Goal: Information Seeking & Learning: Learn about a topic

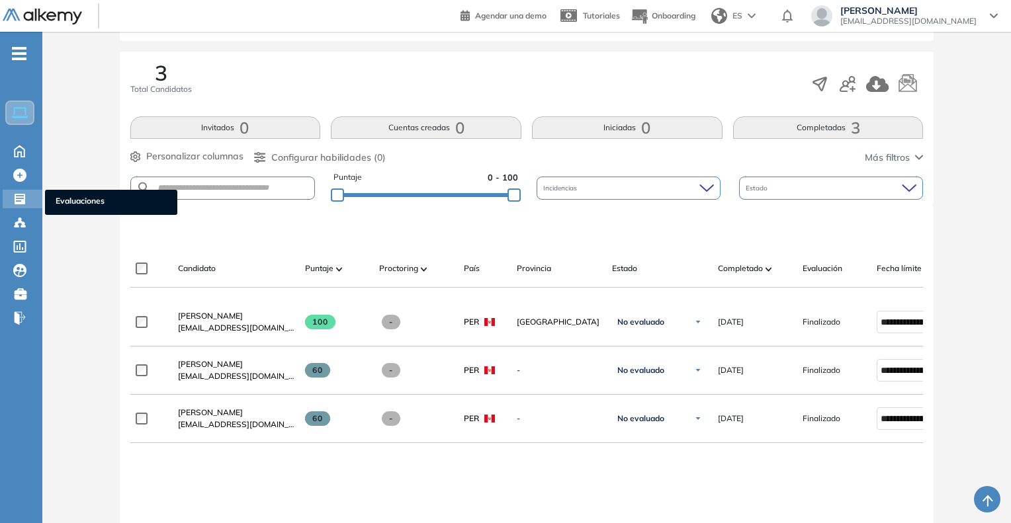
click at [68, 197] on span "Evaluaciones" at bounding box center [111, 202] width 111 height 15
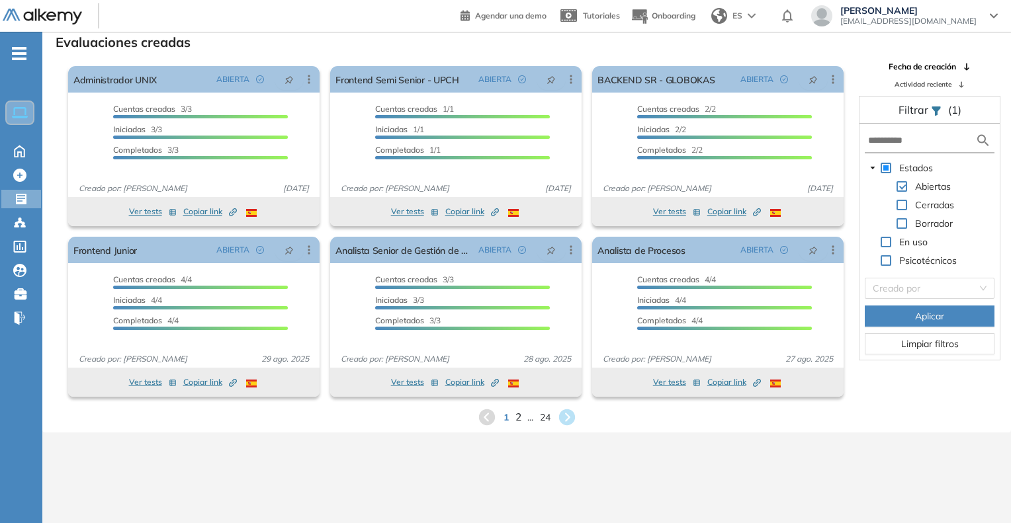
click at [517, 412] on span "2" at bounding box center [518, 417] width 6 height 15
click at [524, 415] on span "3" at bounding box center [524, 417] width 6 height 15
click at [532, 420] on span "4" at bounding box center [533, 417] width 6 height 15
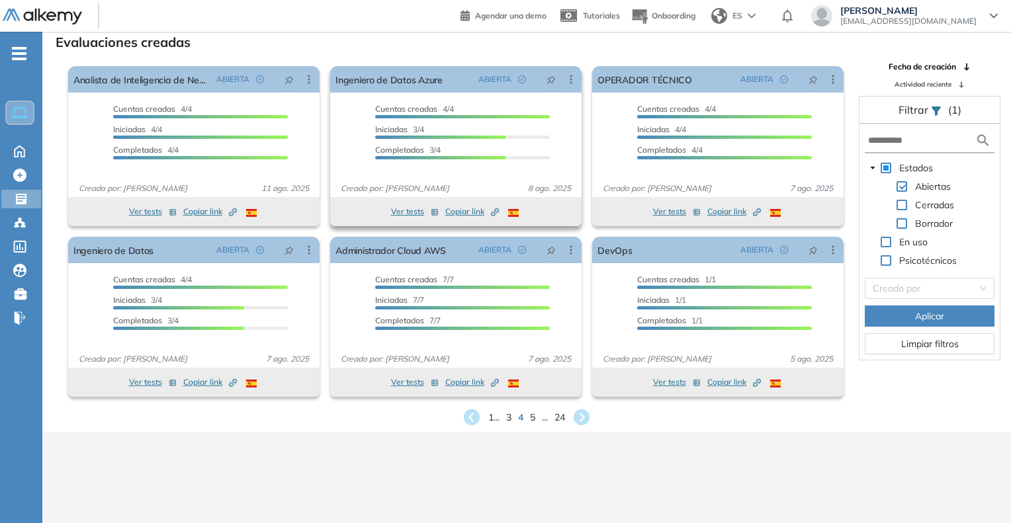
click at [498, 214] on icon "Created by potrace 1.16, written by [PERSON_NAME] [DATE]-[DATE]" at bounding box center [495, 212] width 8 height 8
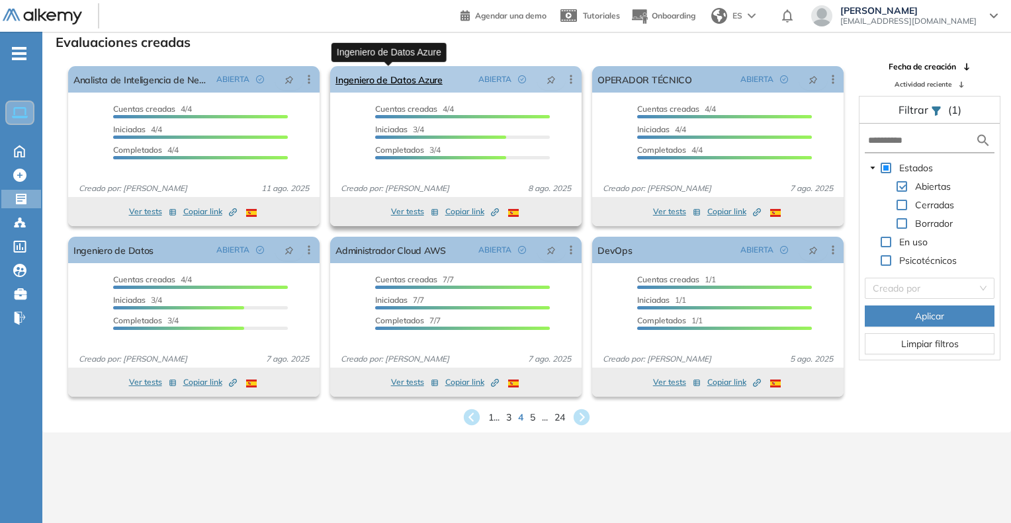
click at [427, 81] on link "Ingeniero de Datos Azure" at bounding box center [389, 79] width 107 height 26
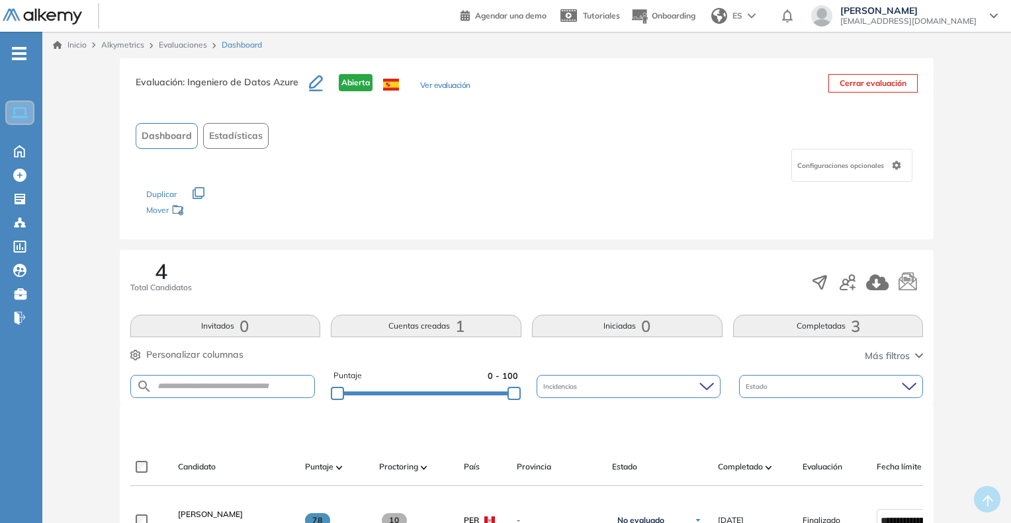
click at [429, 80] on button "Ver evaluación" at bounding box center [445, 86] width 50 height 14
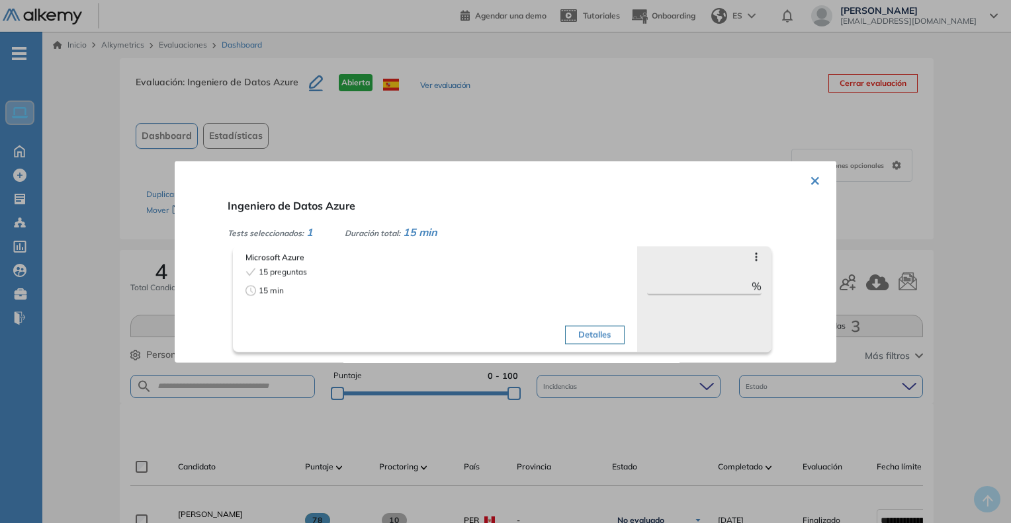
scroll to position [66, 0]
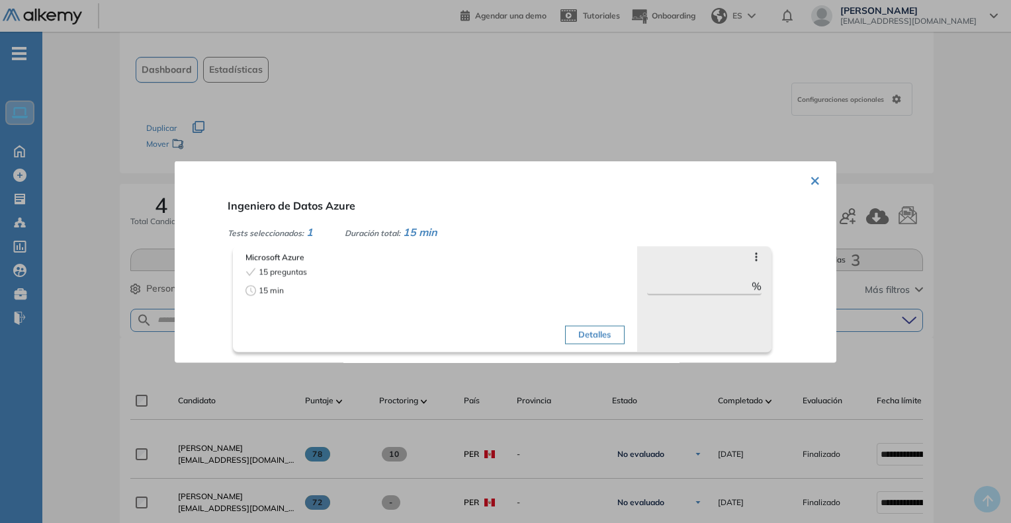
click at [716, 95] on div at bounding box center [505, 261] width 1011 height 523
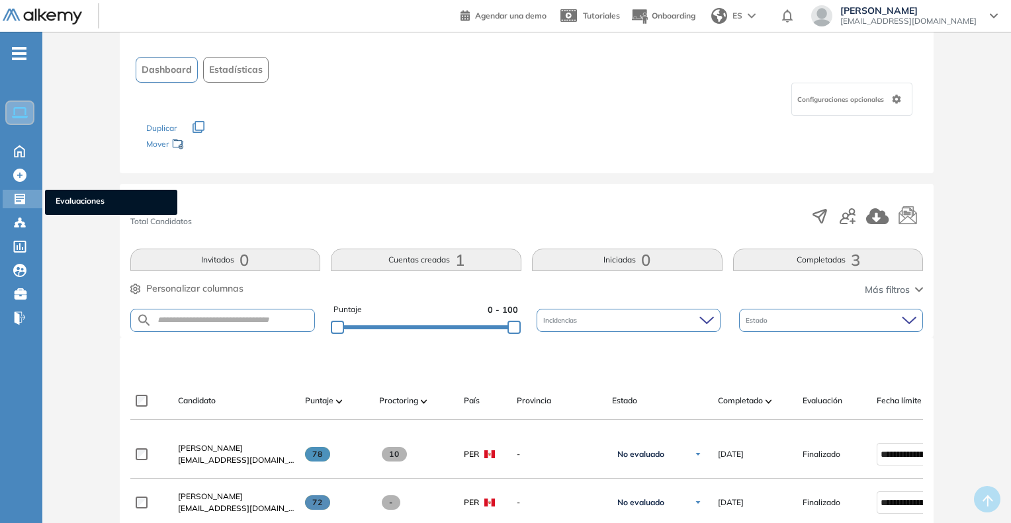
click at [73, 195] on span "Evaluaciones" at bounding box center [111, 202] width 111 height 15
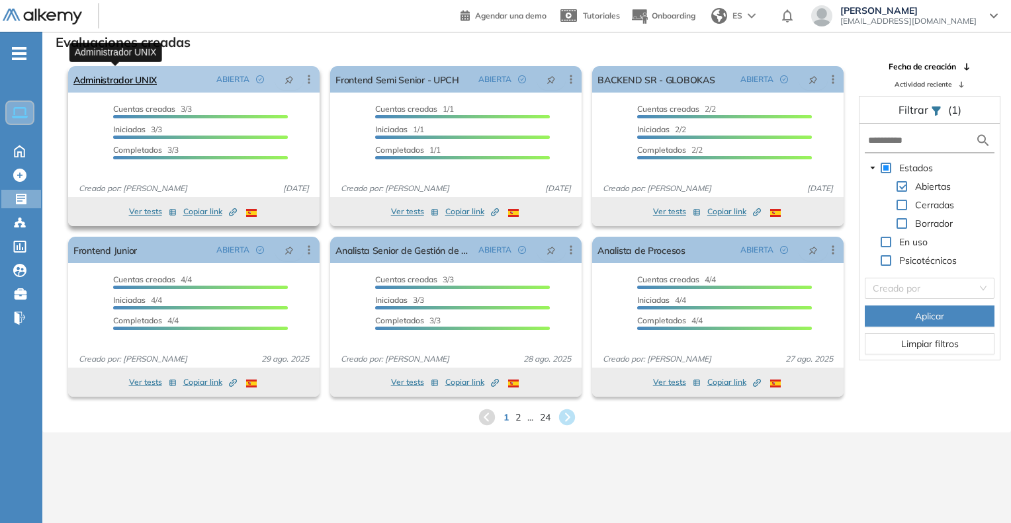
click at [128, 77] on link "Administrador UNIX" at bounding box center [114, 79] width 83 height 26
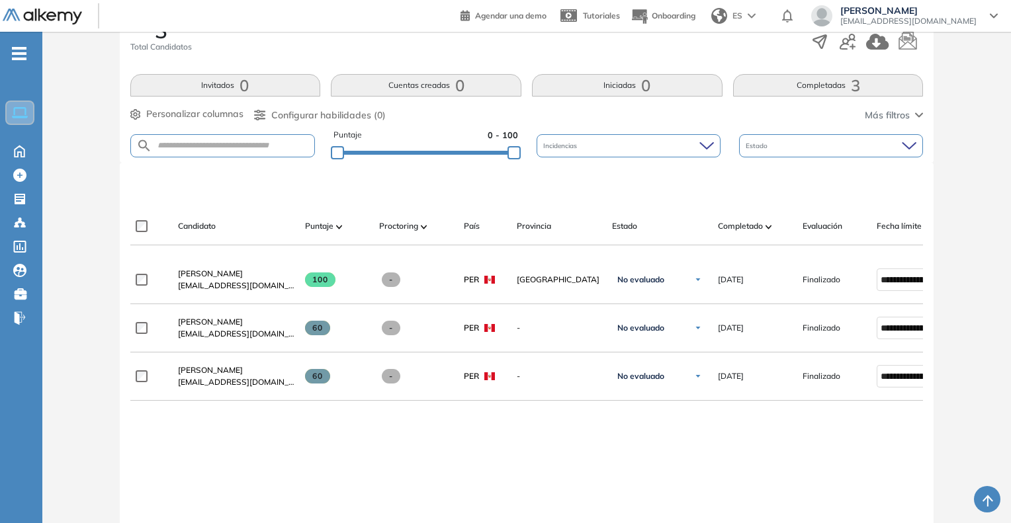
scroll to position [265, 0]
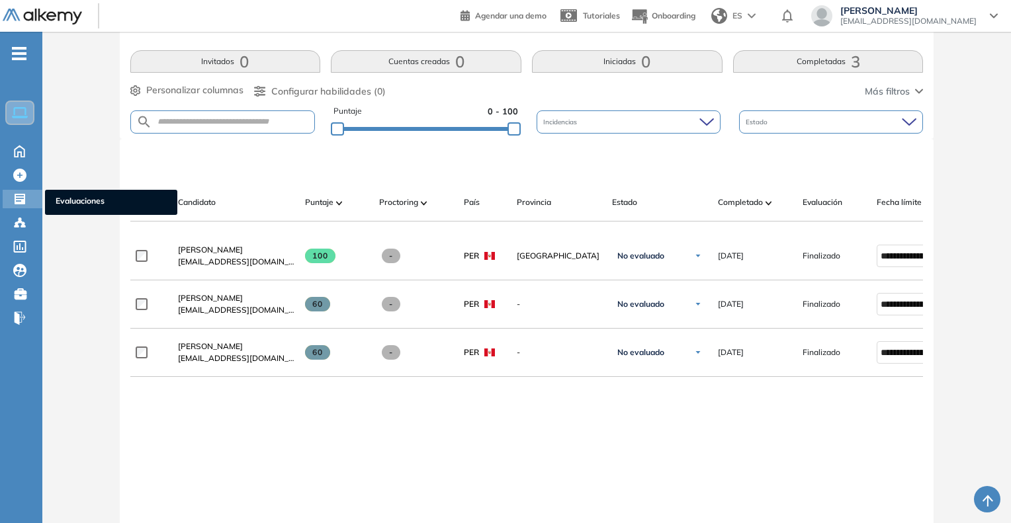
click at [79, 200] on span "Evaluaciones" at bounding box center [111, 202] width 111 height 15
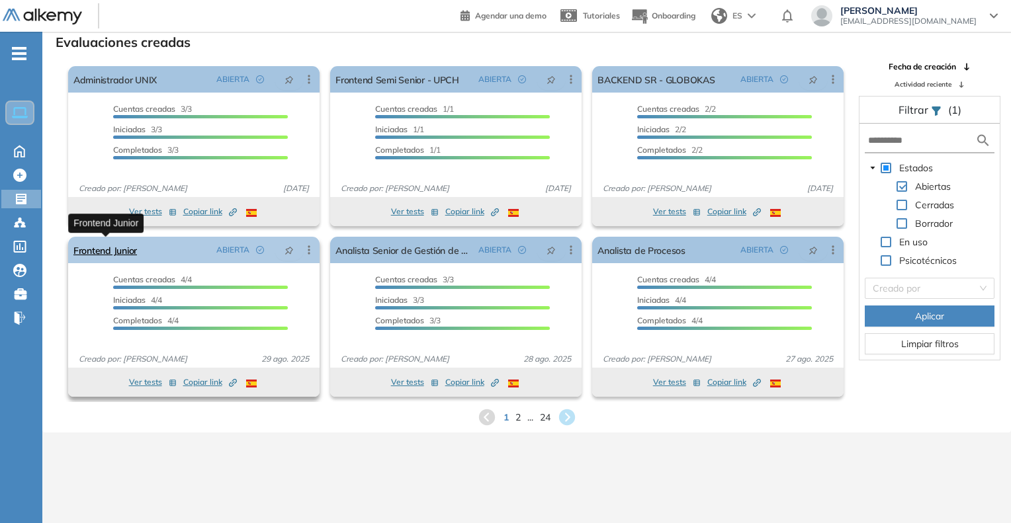
click at [112, 246] on link "Frontend Junior" at bounding box center [105, 250] width 64 height 26
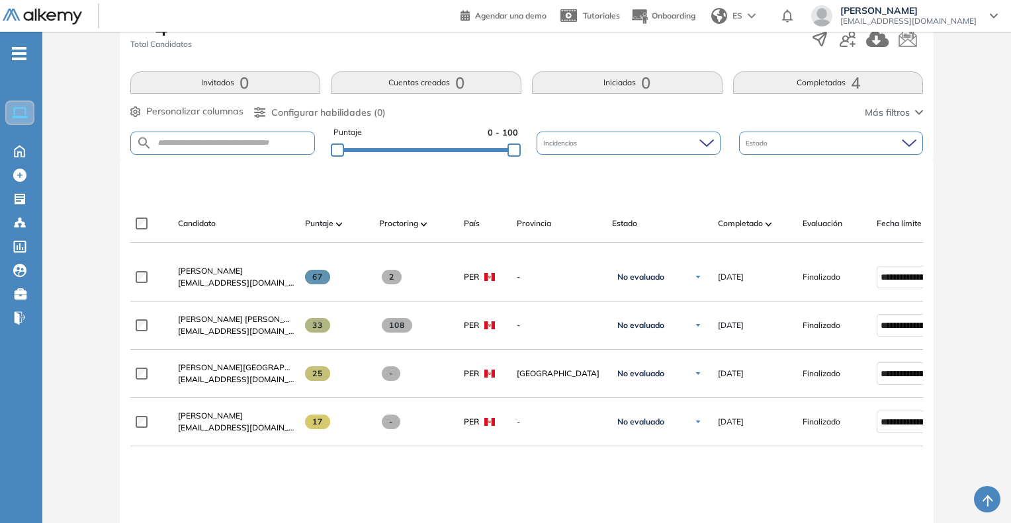
scroll to position [265, 0]
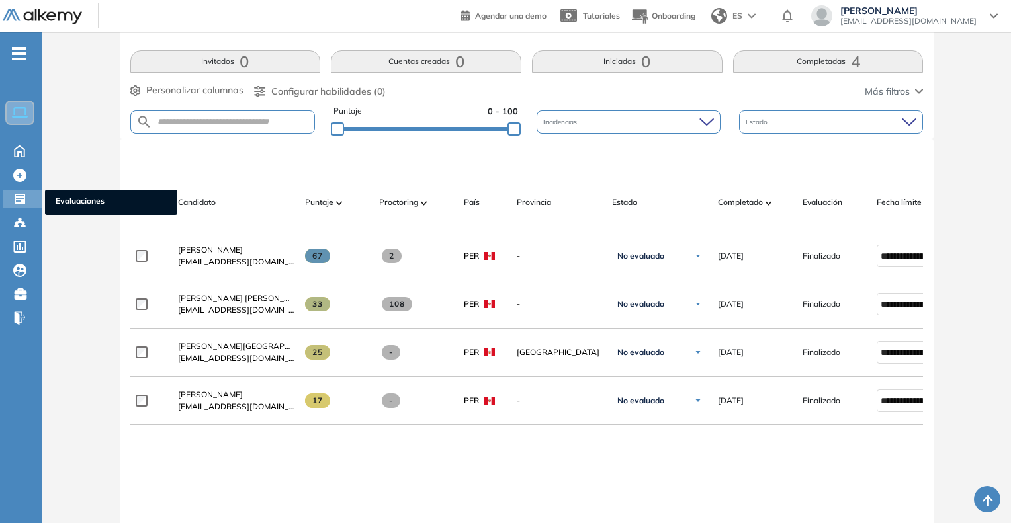
click at [65, 199] on span "Evaluaciones" at bounding box center [111, 202] width 111 height 15
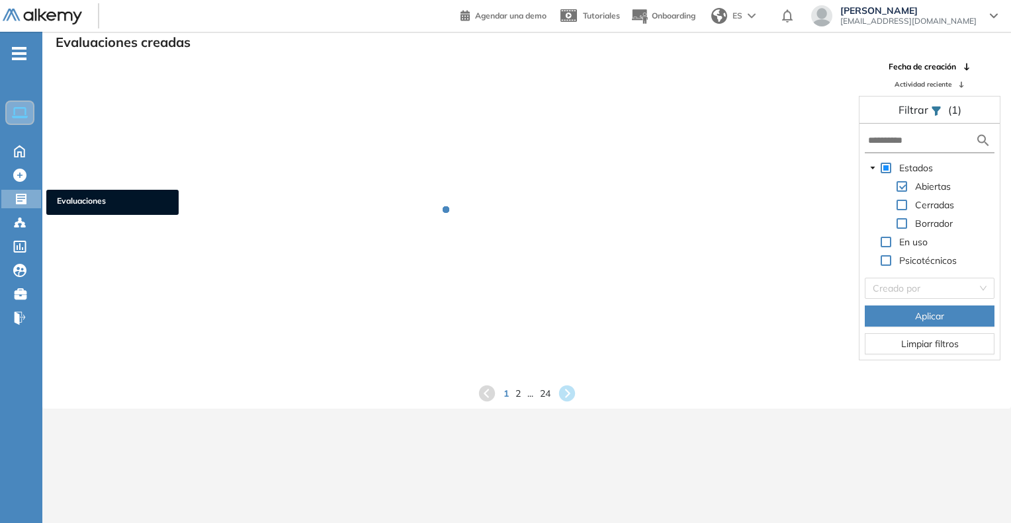
scroll to position [32, 0]
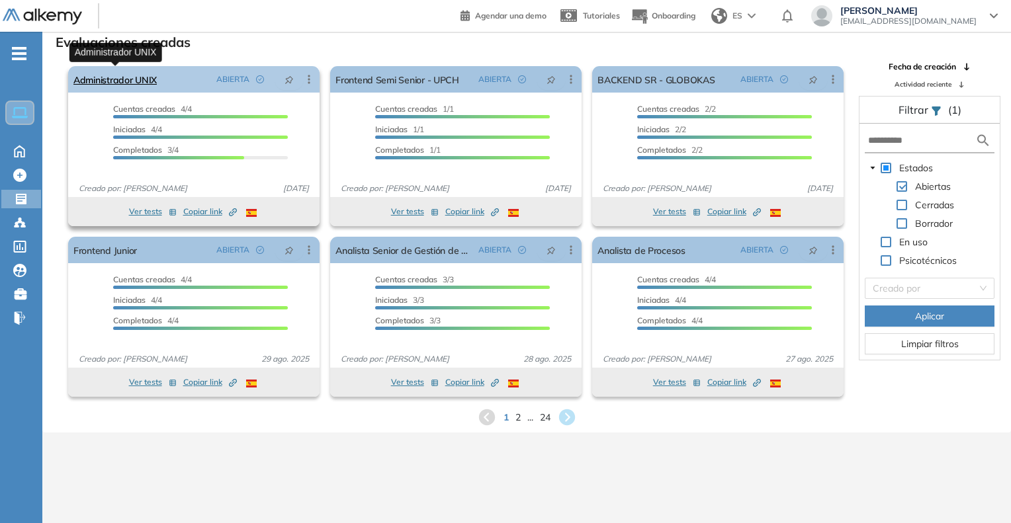
click at [120, 81] on link "Administrador UNIX" at bounding box center [114, 79] width 83 height 26
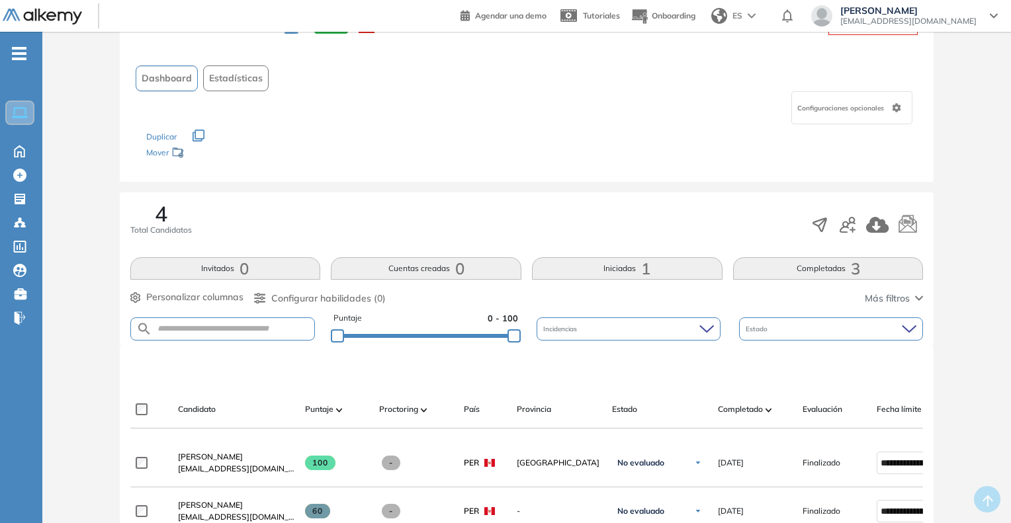
scroll to position [199, 0]
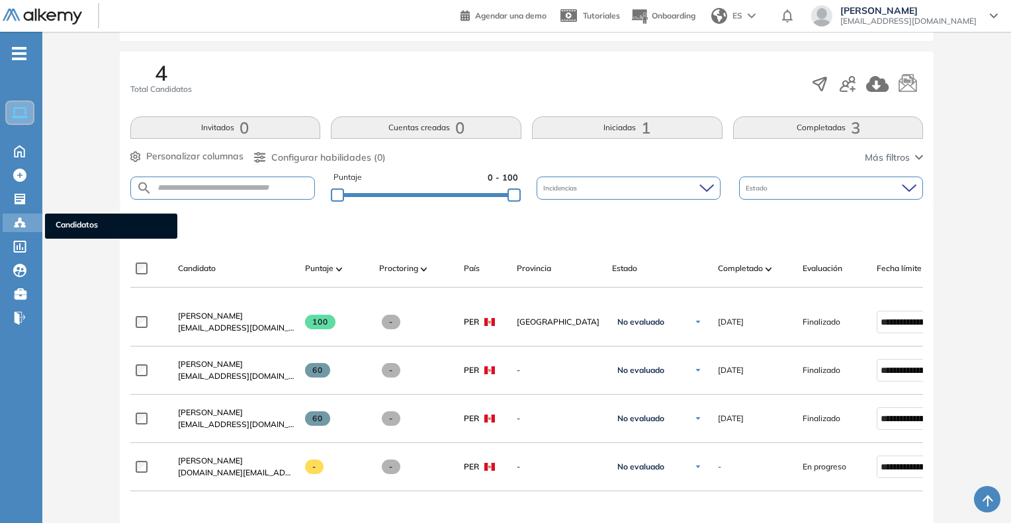
click at [74, 223] on span "Candidatos" at bounding box center [111, 226] width 111 height 15
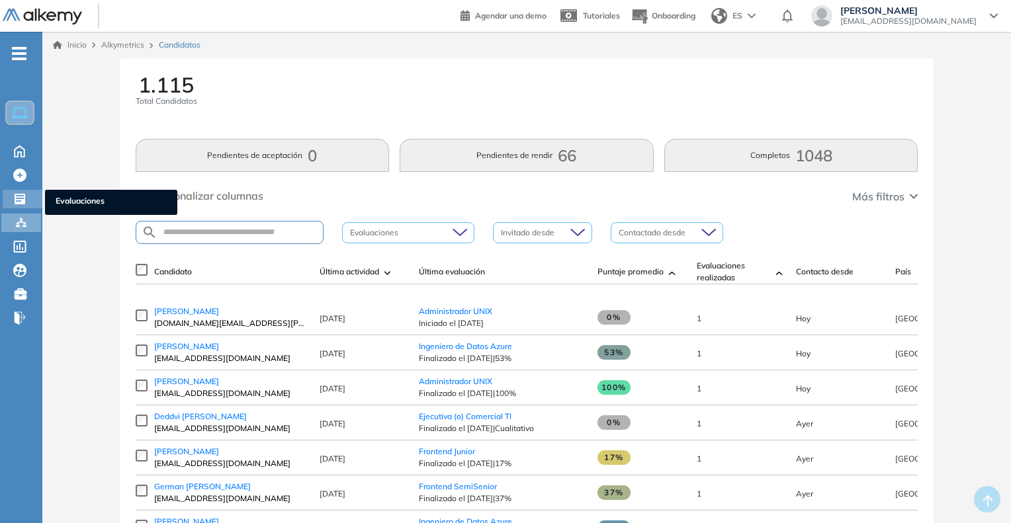
click at [74, 197] on span "Evaluaciones" at bounding box center [111, 202] width 111 height 15
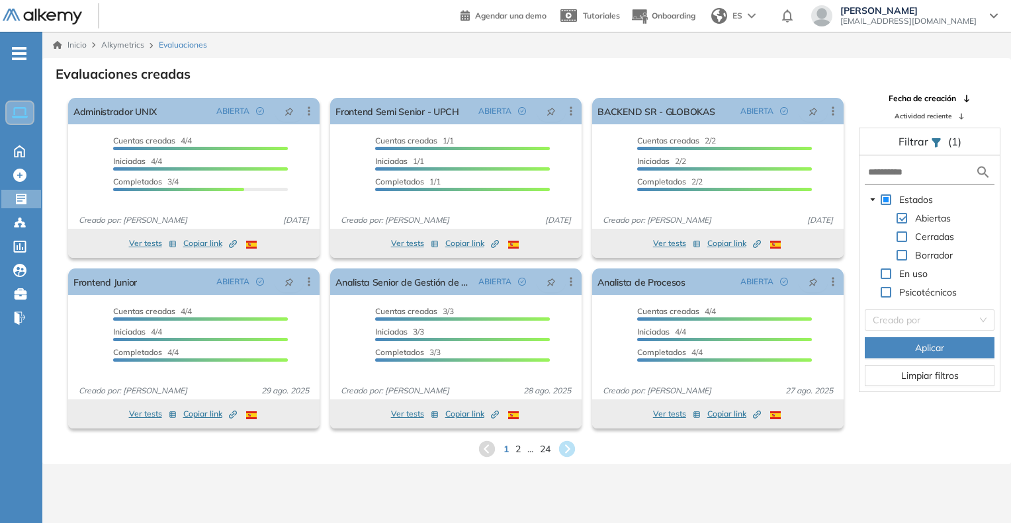
click at [512, 446] on div "1 2 ... 24" at bounding box center [527, 449] width 948 height 20
click at [519, 449] on span "2" at bounding box center [518, 448] width 6 height 15
click at [524, 427] on div "Evaluaciones creadas El proctoring será activado ¡Importante!: Los usuarios que…" at bounding box center [527, 262] width 948 height 396
click at [526, 449] on span "3" at bounding box center [524, 448] width 6 height 15
click at [529, 427] on div "Ver tests Copiar link Created by potrace 1.16, written by [PERSON_NAME] [DATE]-…" at bounding box center [455, 414] width 251 height 29
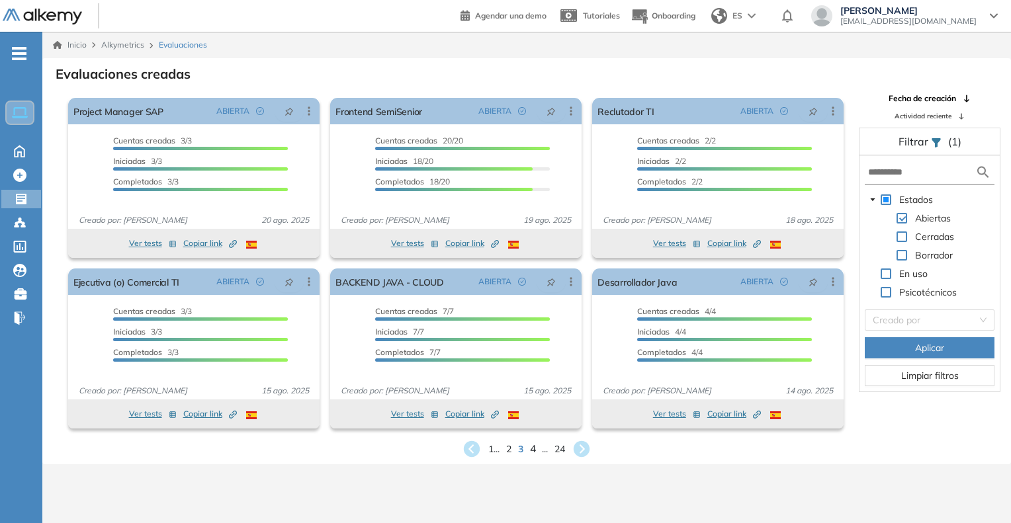
click at [533, 446] on span "4" at bounding box center [533, 448] width 6 height 15
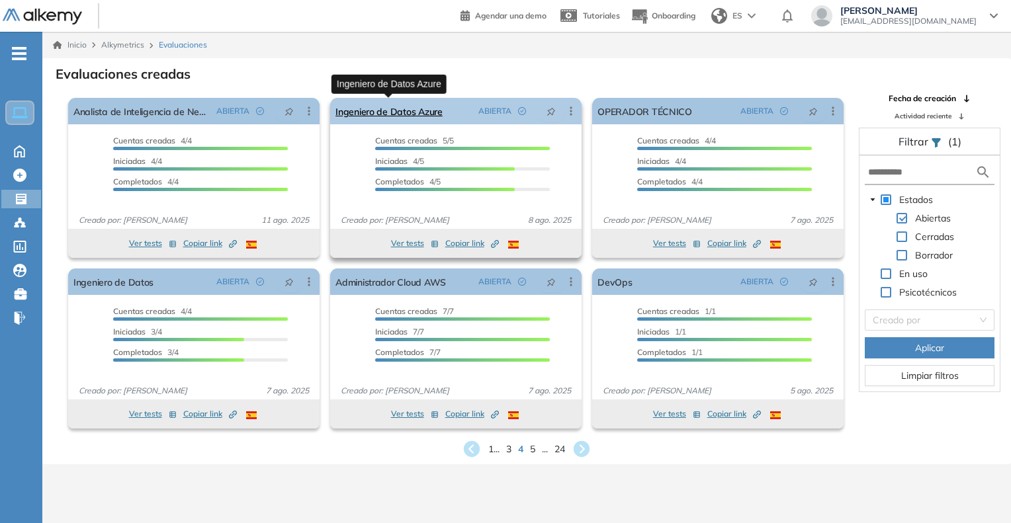
click at [408, 109] on link "Ingeniero de Datos Azure" at bounding box center [389, 111] width 107 height 26
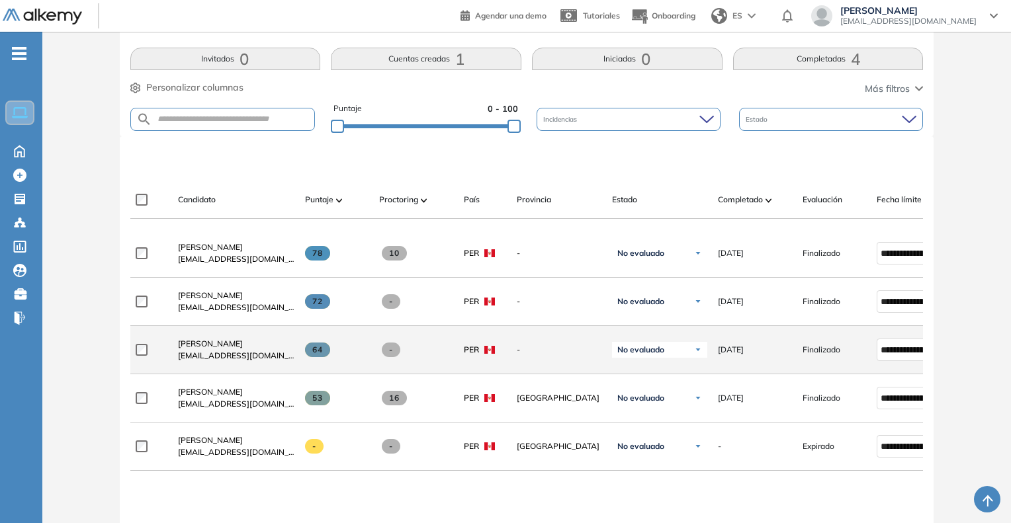
scroll to position [331, 0]
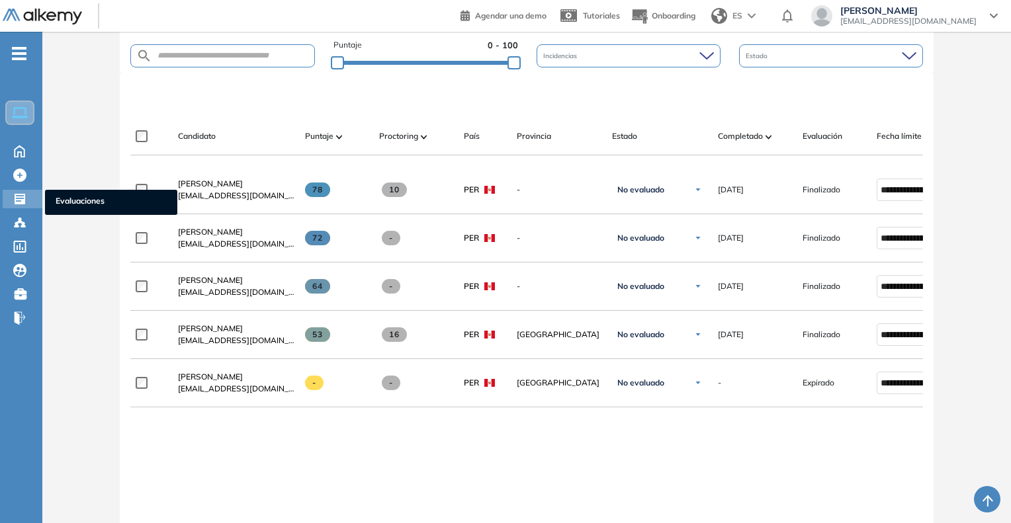
click at [91, 199] on span "Evaluaciones" at bounding box center [111, 202] width 111 height 15
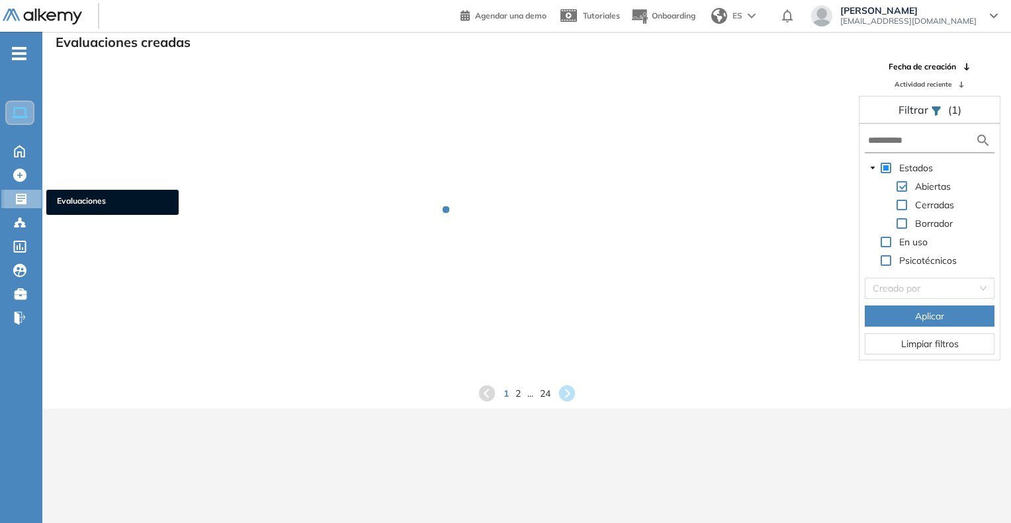
scroll to position [32, 0]
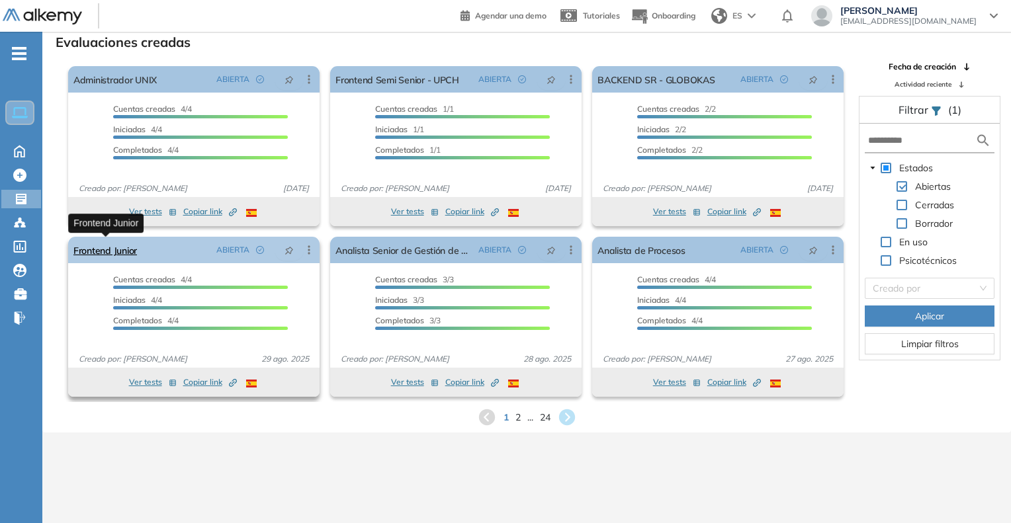
click at [97, 261] on link "Frontend Junior" at bounding box center [105, 250] width 64 height 26
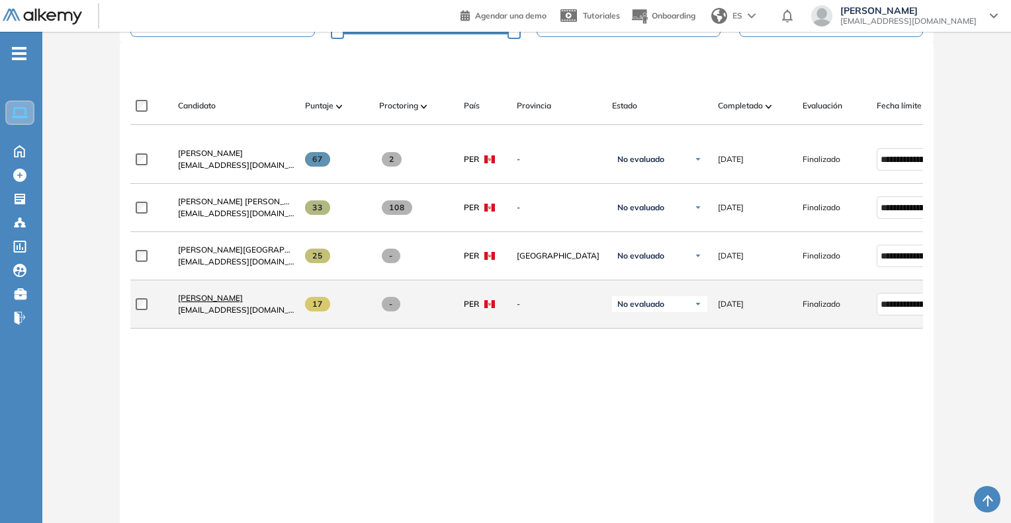
scroll to position [331, 0]
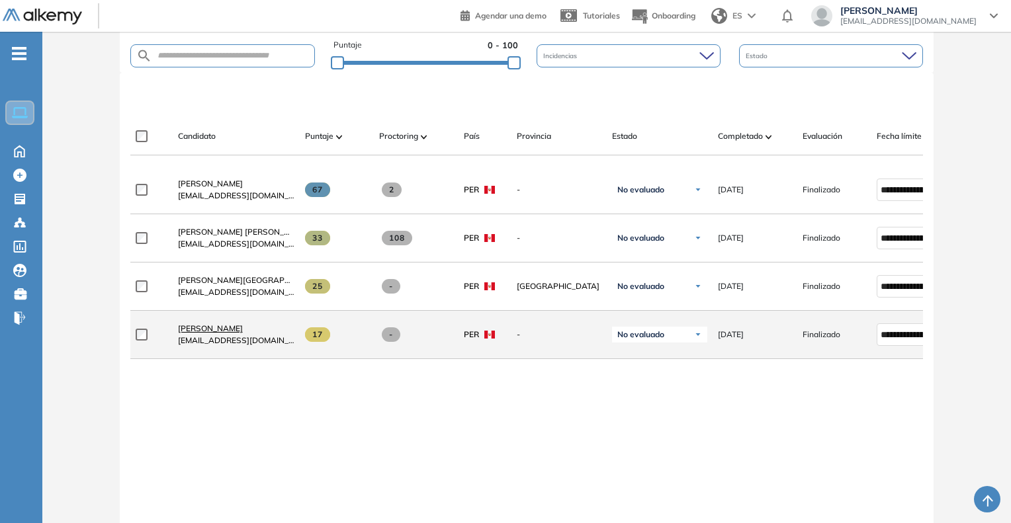
click at [193, 328] on span "[PERSON_NAME]" at bounding box center [210, 329] width 65 height 10
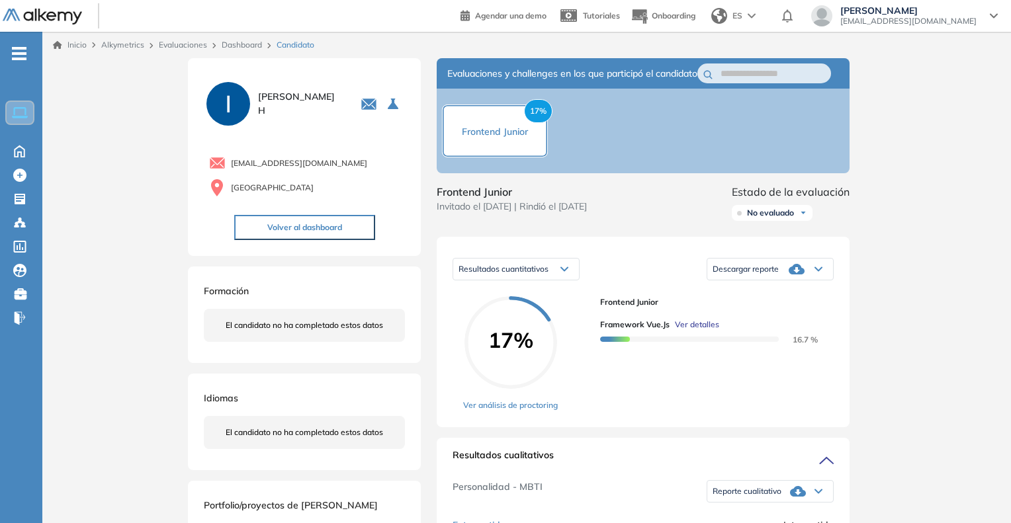
click at [691, 331] on span "Ver detalles" at bounding box center [697, 325] width 44 height 12
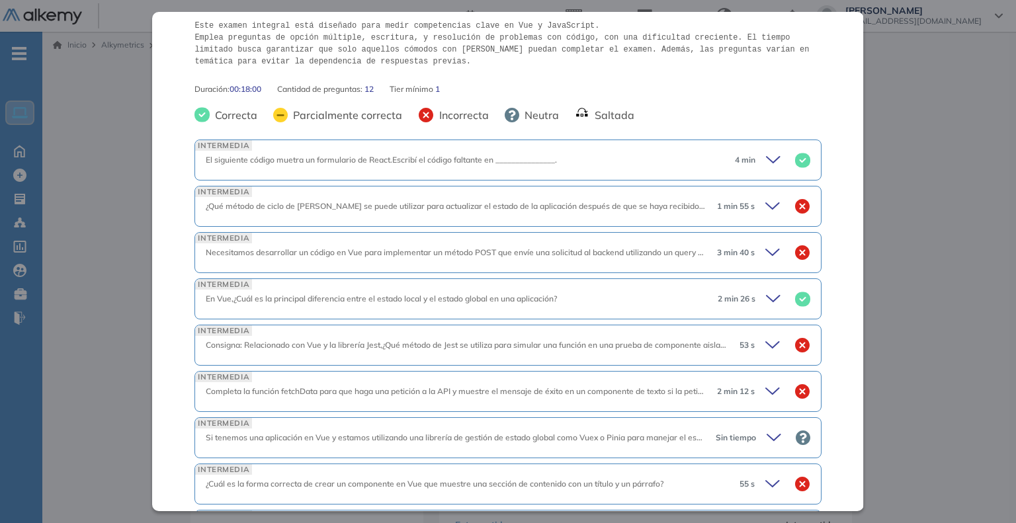
scroll to position [267, 0]
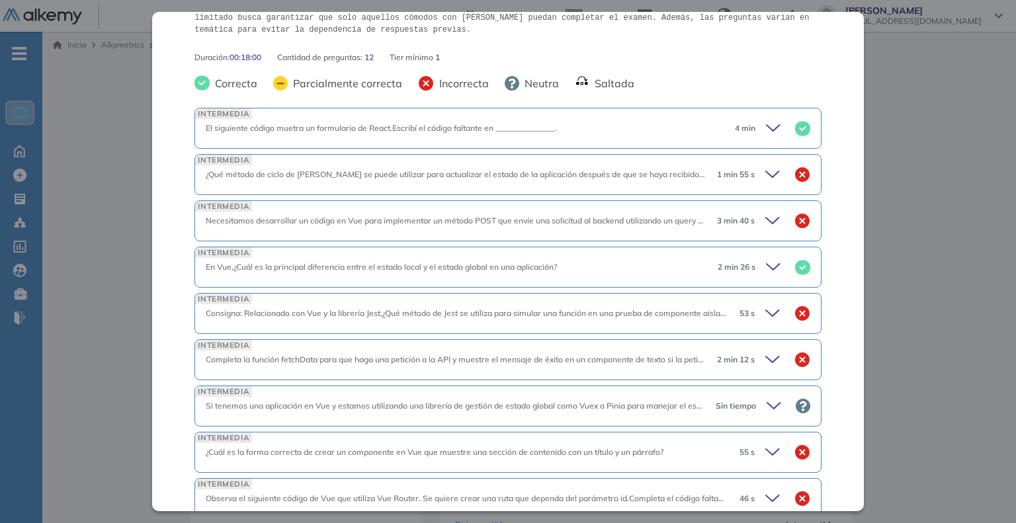
click at [768, 171] on icon at bounding box center [775, 174] width 19 height 19
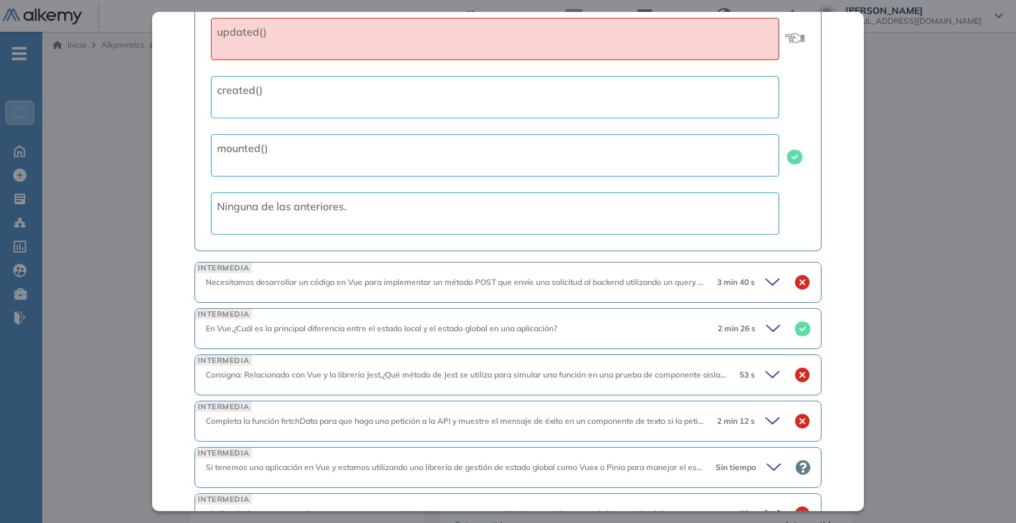
scroll to position [598, 0]
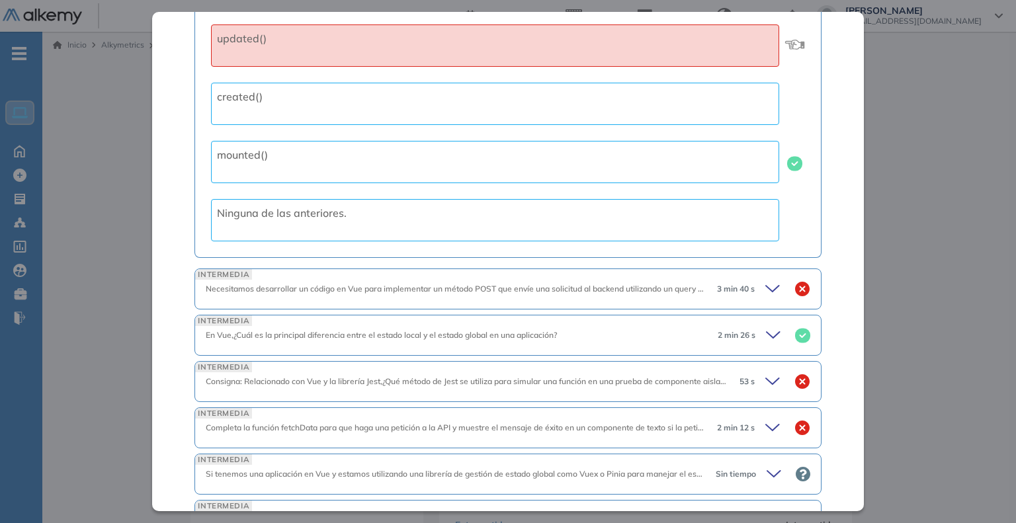
click at [773, 286] on icon at bounding box center [775, 289] width 19 height 19
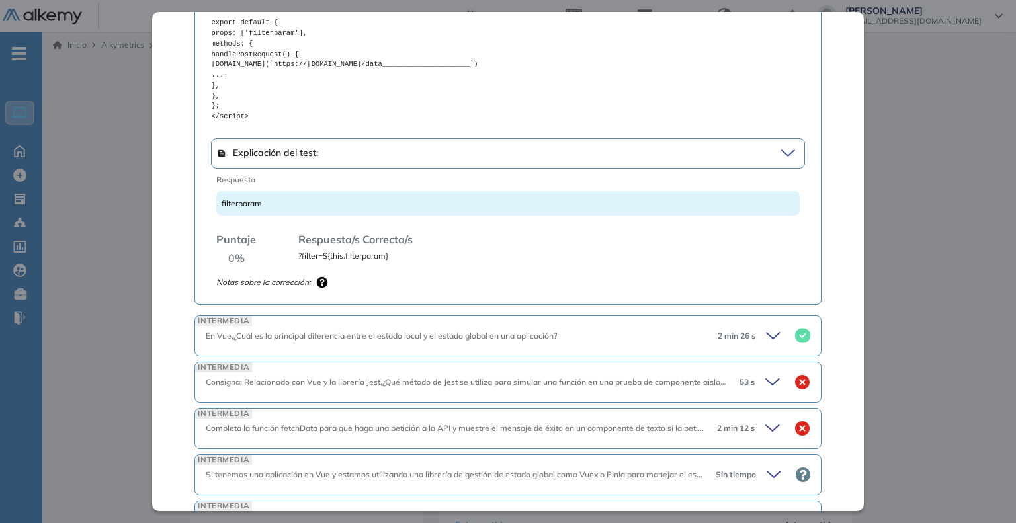
scroll to position [1128, 0]
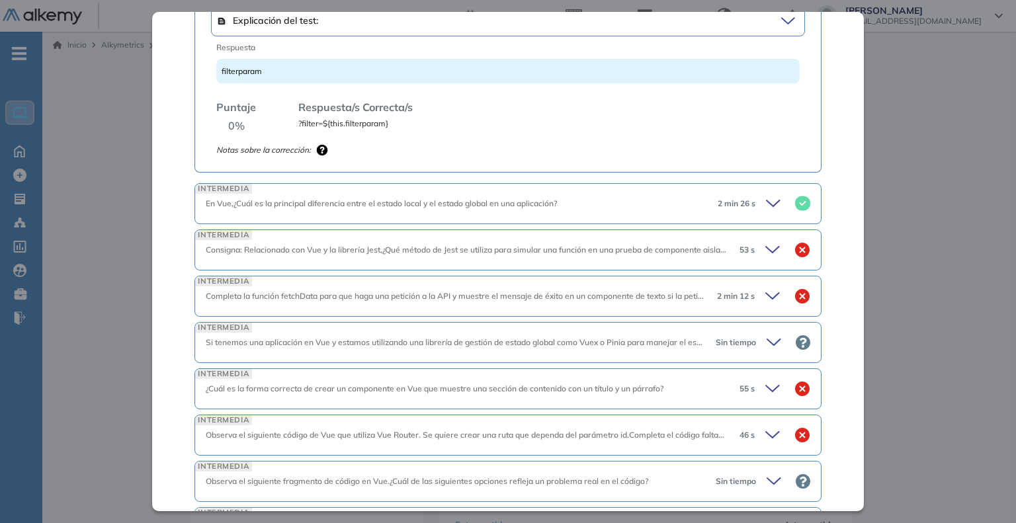
click at [766, 247] on icon at bounding box center [772, 250] width 13 height 6
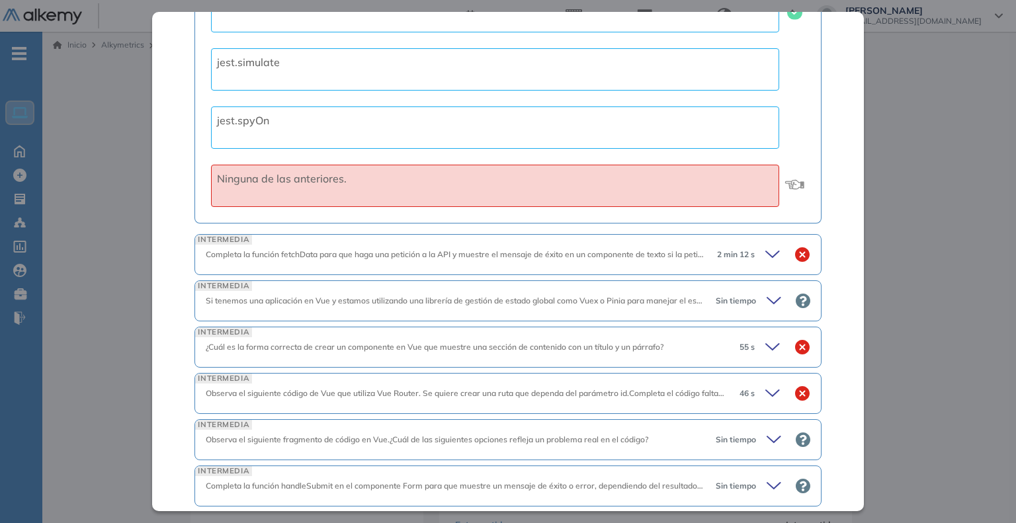
scroll to position [1591, 0]
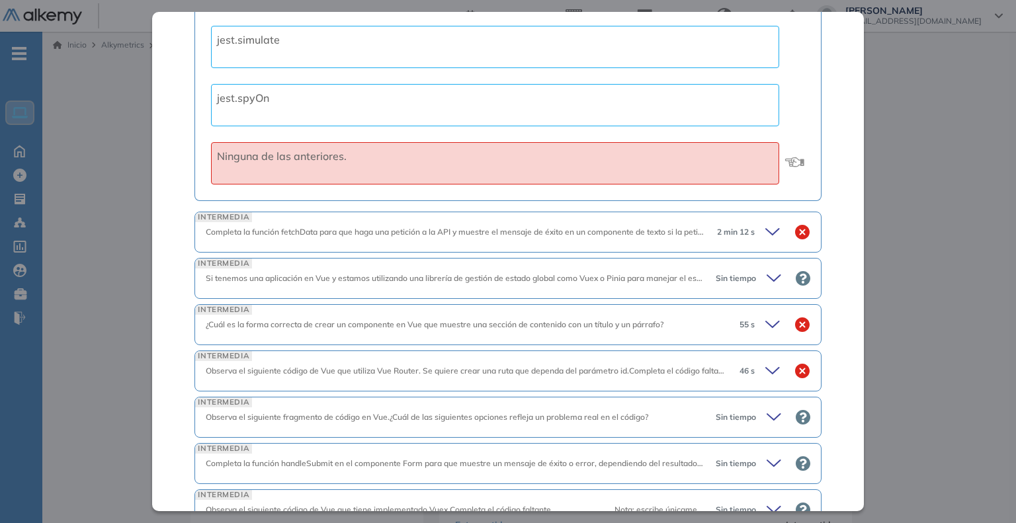
click at [768, 225] on icon at bounding box center [775, 232] width 19 height 19
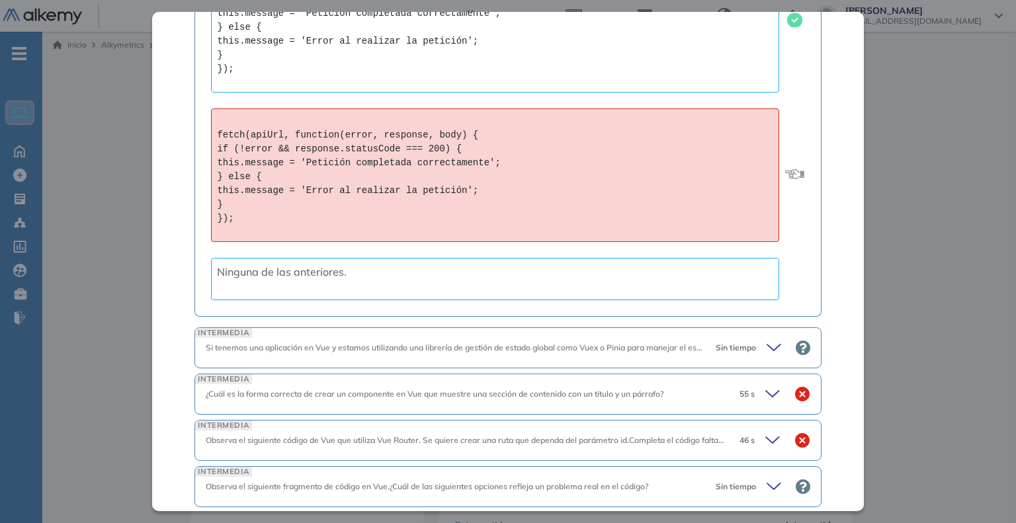
scroll to position [2650, 0]
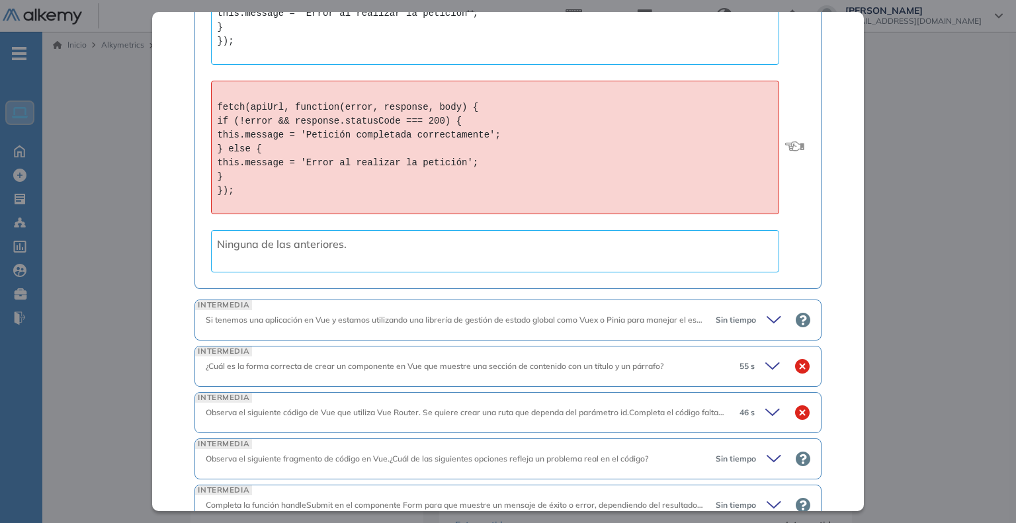
click at [766, 363] on icon at bounding box center [772, 366] width 13 height 6
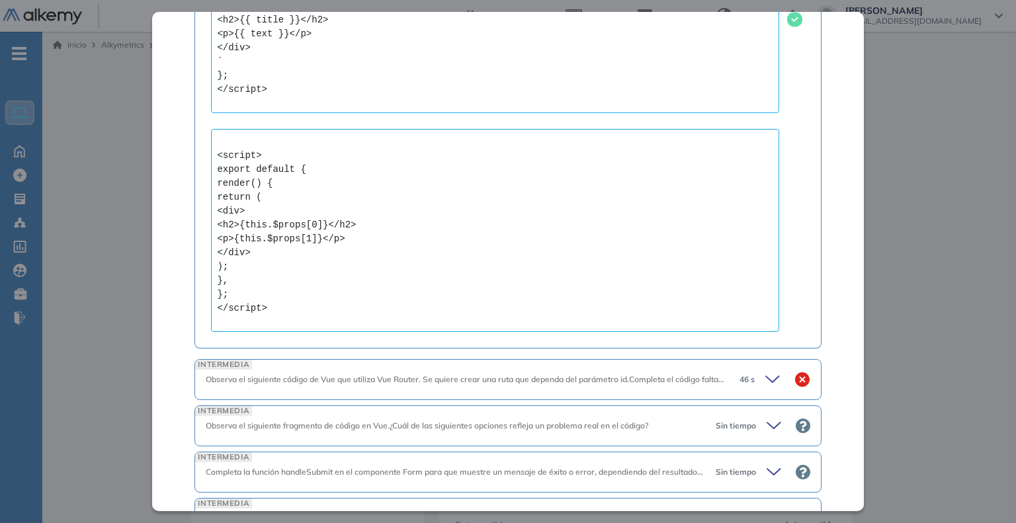
scroll to position [3576, 0]
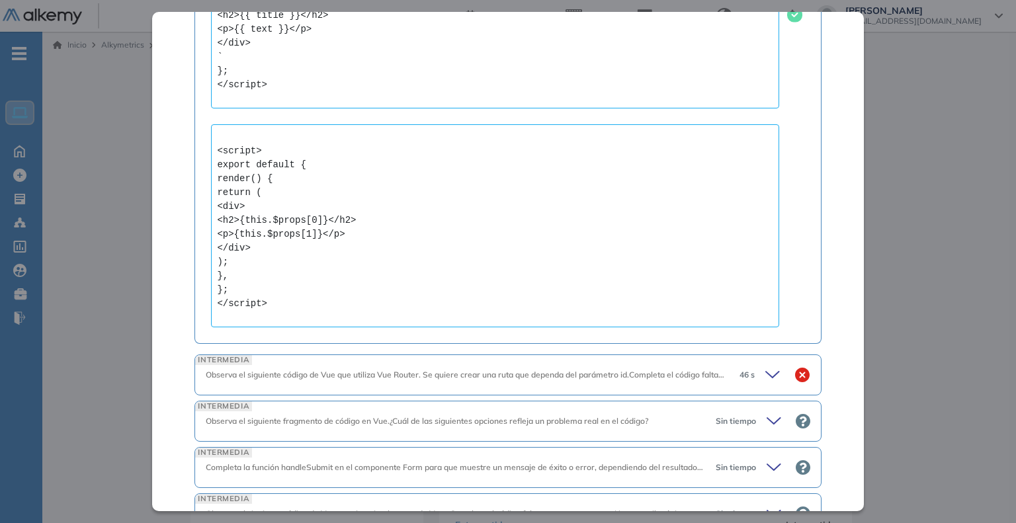
click at [768, 366] on icon at bounding box center [775, 375] width 19 height 19
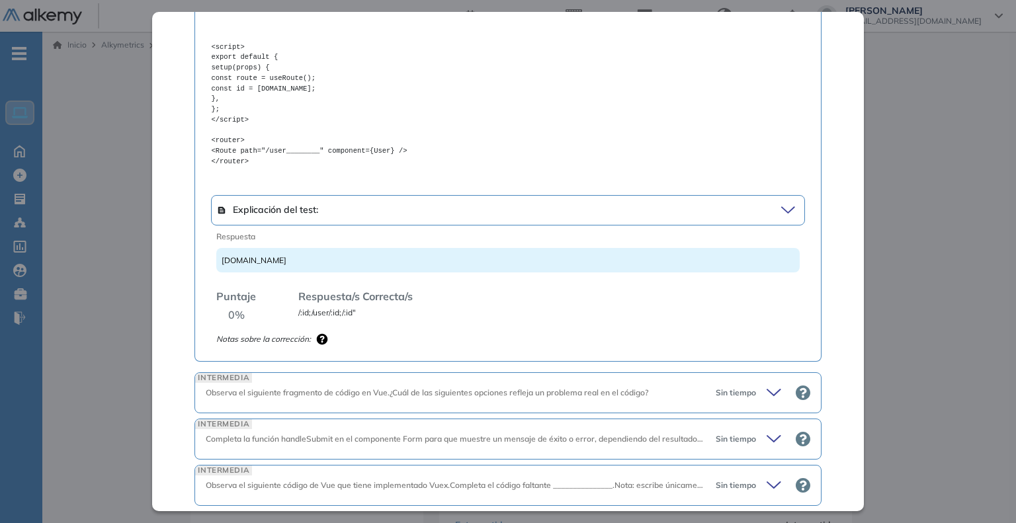
scroll to position [4057, 0]
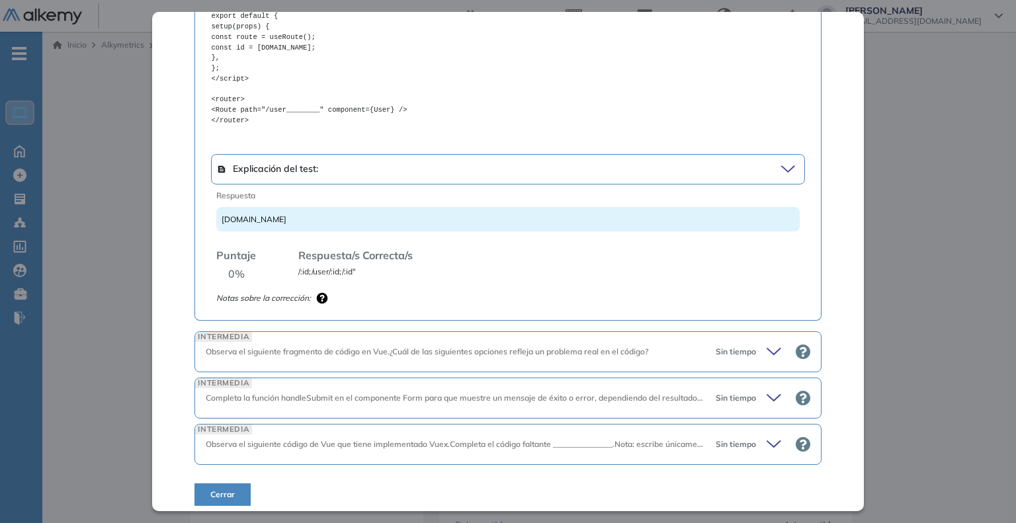
click at [770, 347] on icon at bounding box center [776, 352] width 19 height 19
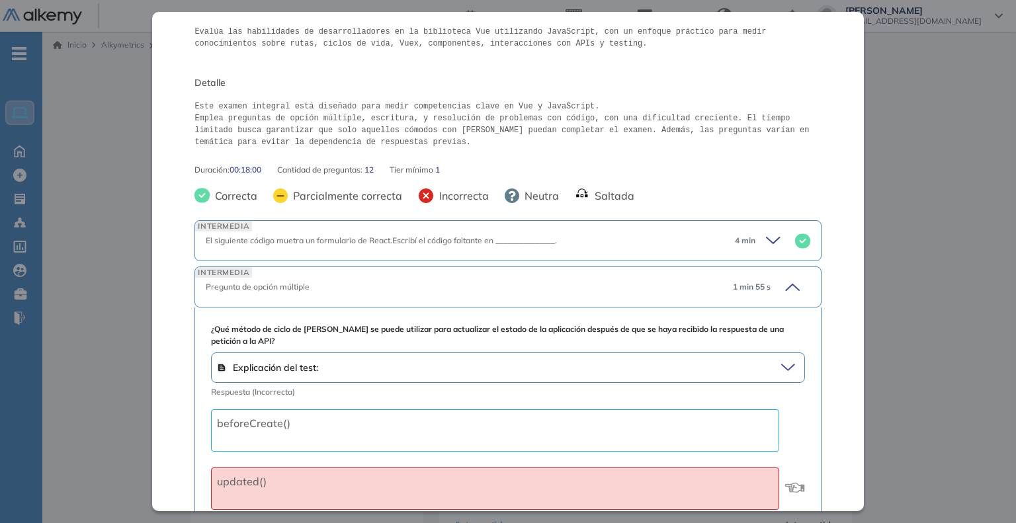
scroll to position [79, 0]
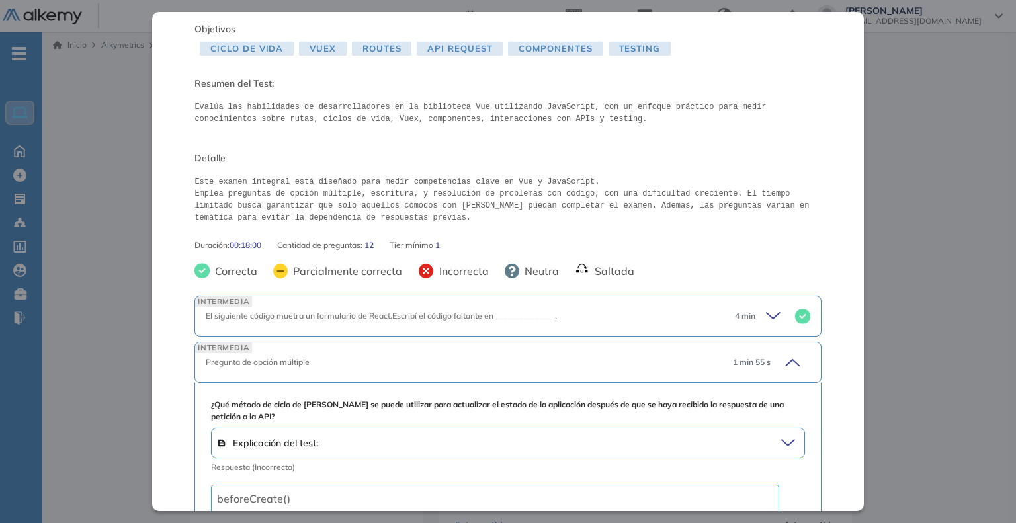
click at [782, 444] on icon at bounding box center [791, 443] width 18 height 19
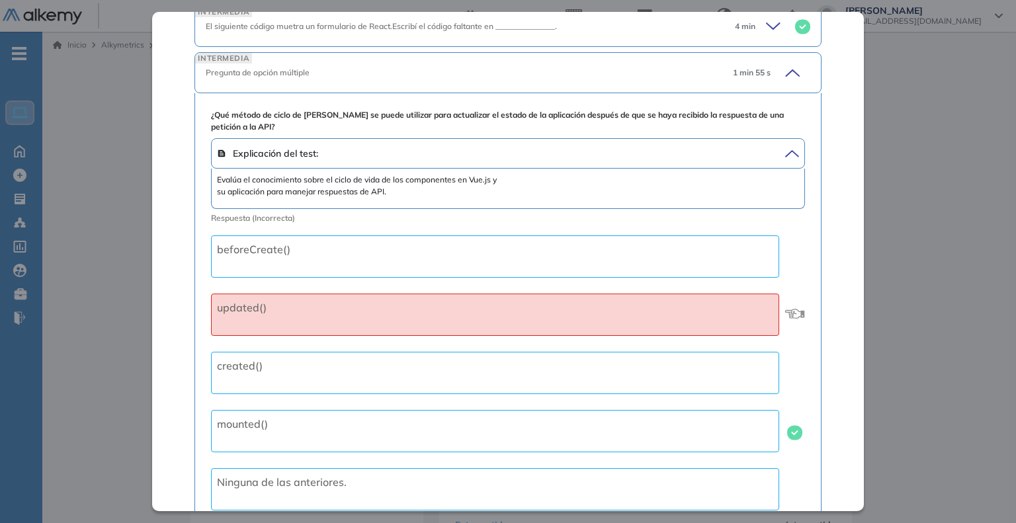
scroll to position [476, 0]
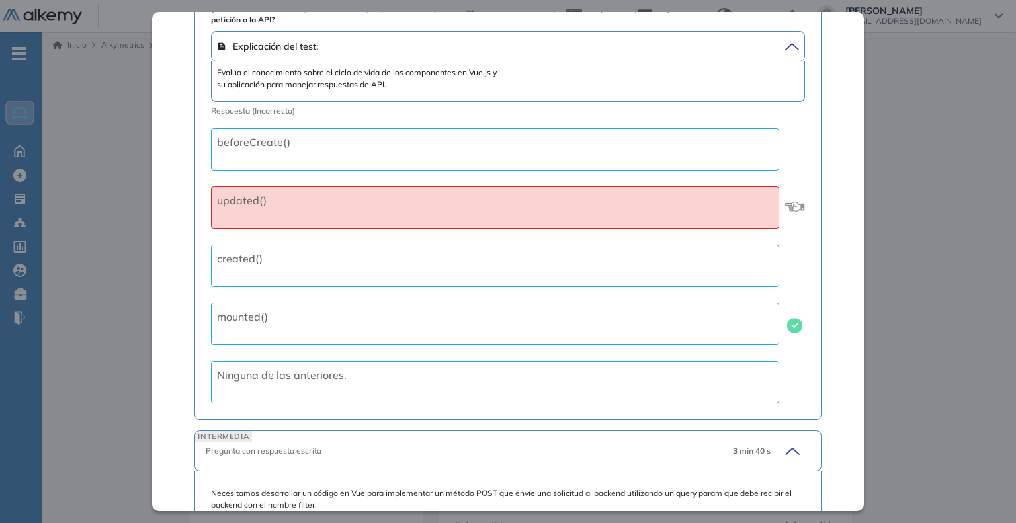
click at [788, 449] on icon at bounding box center [791, 451] width 19 height 19
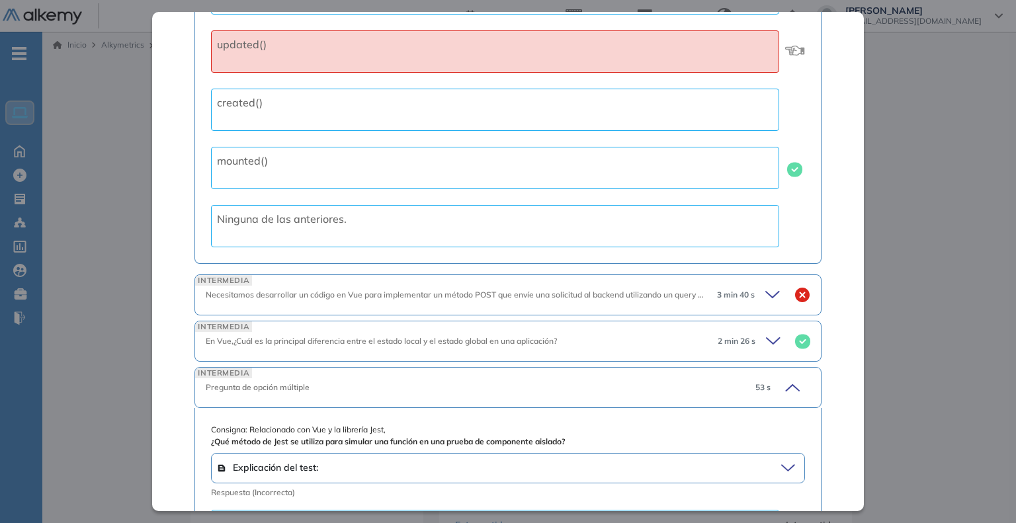
scroll to position [675, 0]
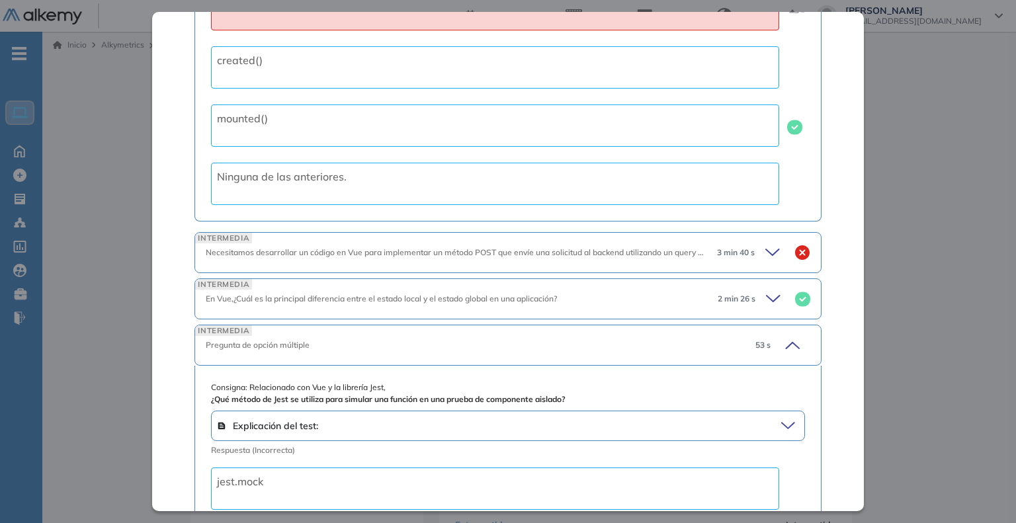
click at [784, 349] on icon at bounding box center [791, 345] width 19 height 19
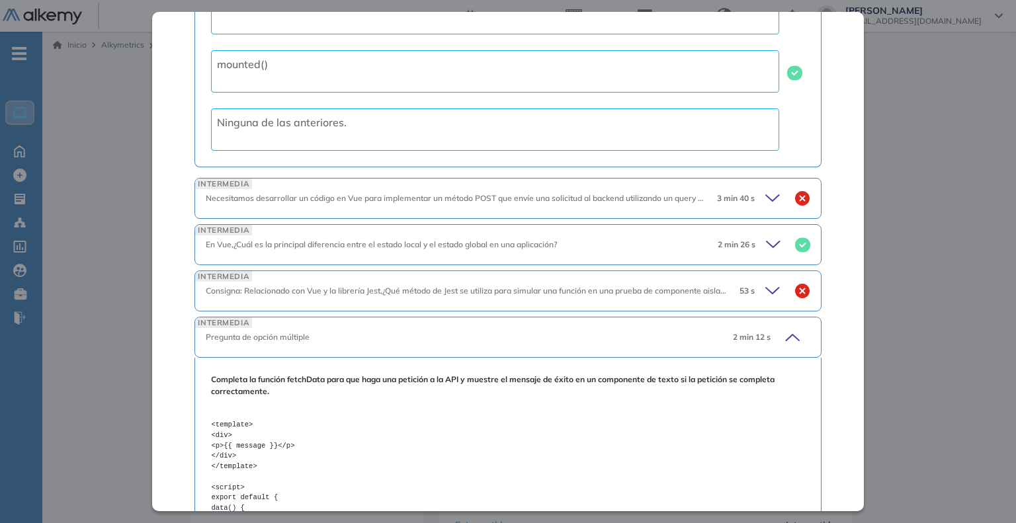
scroll to position [807, 0]
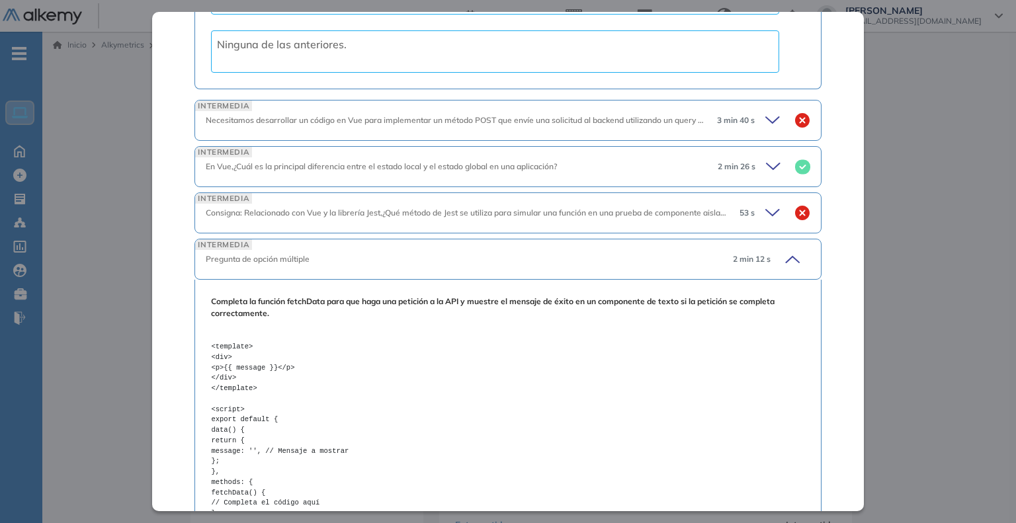
click at [782, 261] on icon at bounding box center [791, 259] width 19 height 19
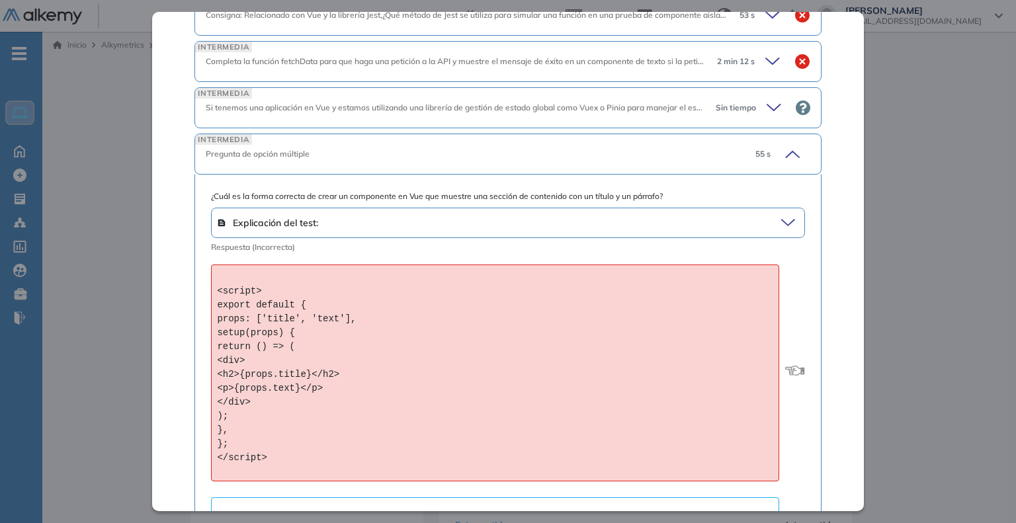
scroll to position [1006, 0]
click at [786, 152] on icon at bounding box center [792, 154] width 13 height 6
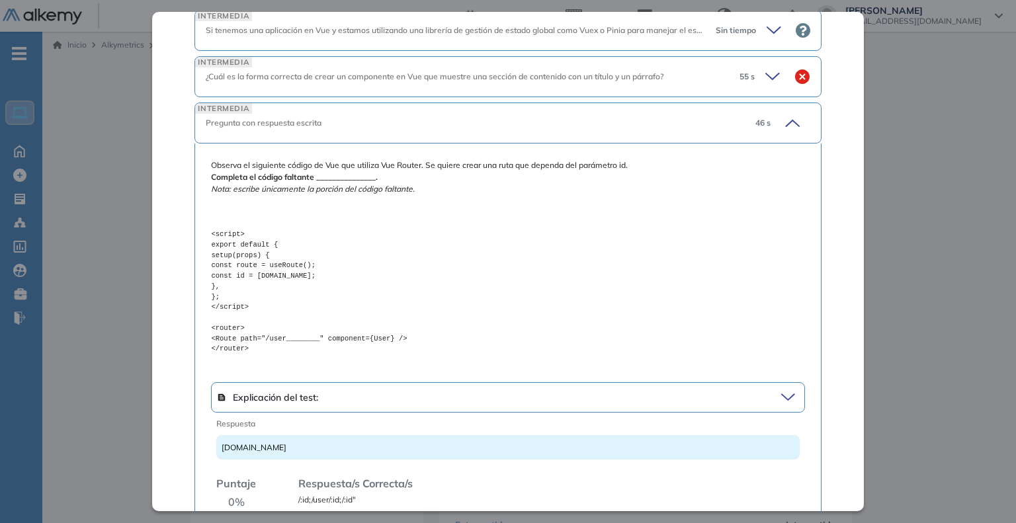
scroll to position [1204, 0]
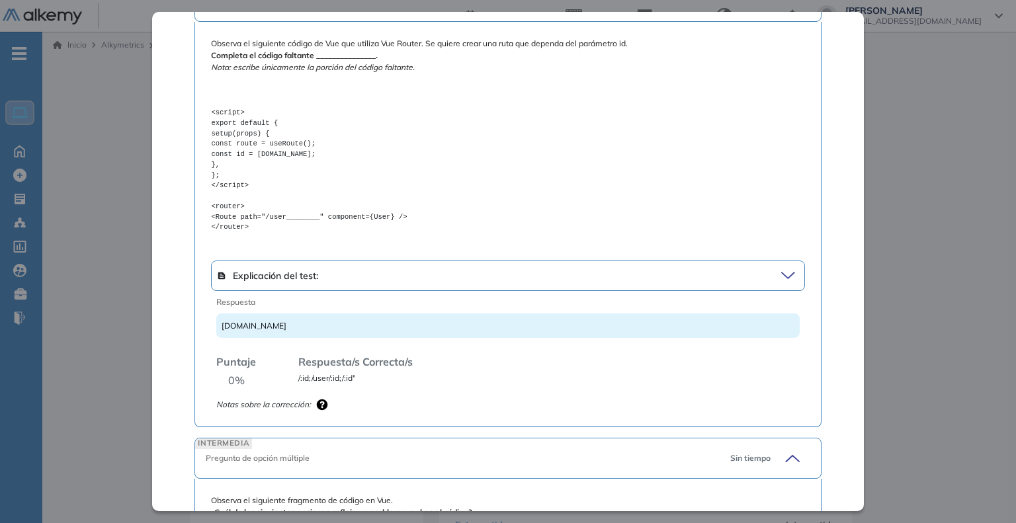
click at [782, 267] on icon at bounding box center [791, 276] width 18 height 19
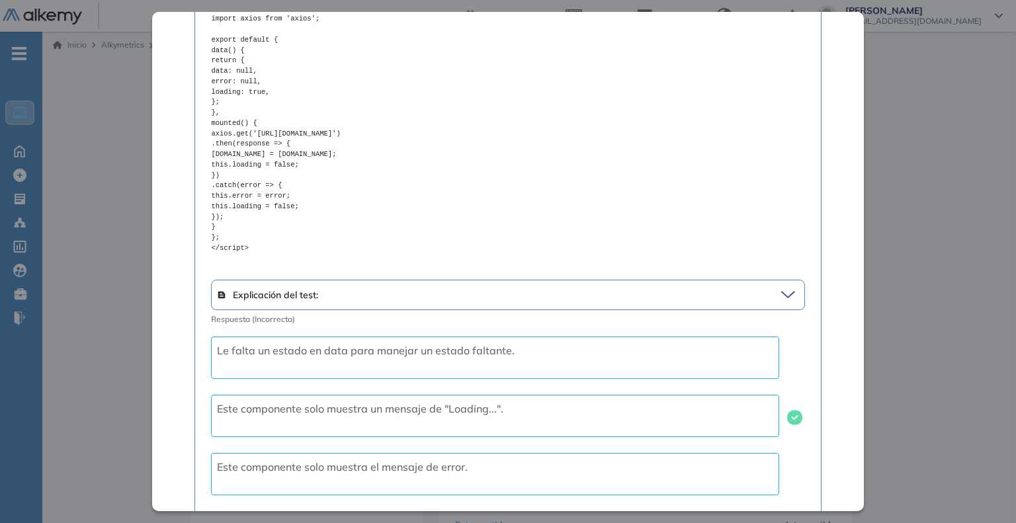
scroll to position [1927, 0]
click at [776, 280] on div "Explicación del test:" at bounding box center [508, 295] width 594 height 30
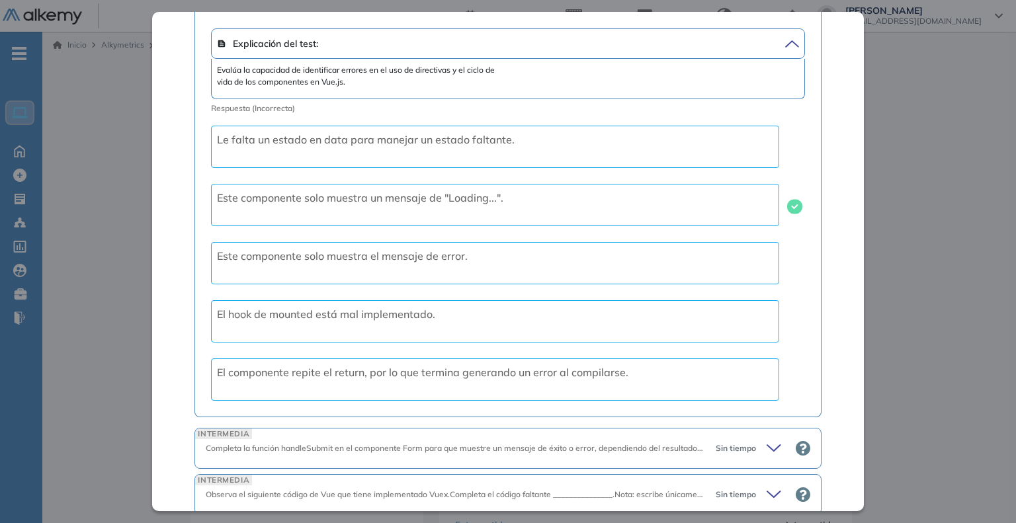
scroll to position [2232, 0]
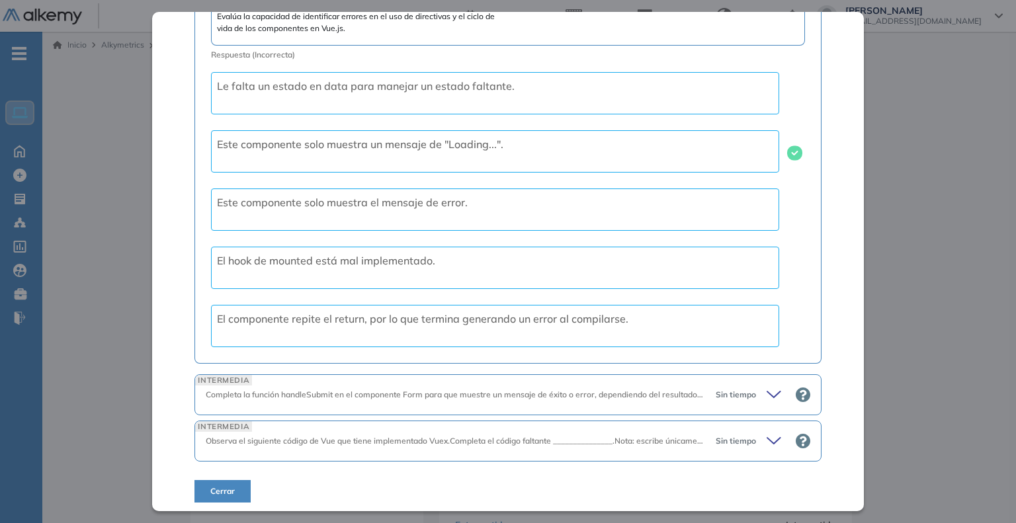
click at [767, 388] on icon at bounding box center [776, 395] width 19 height 19
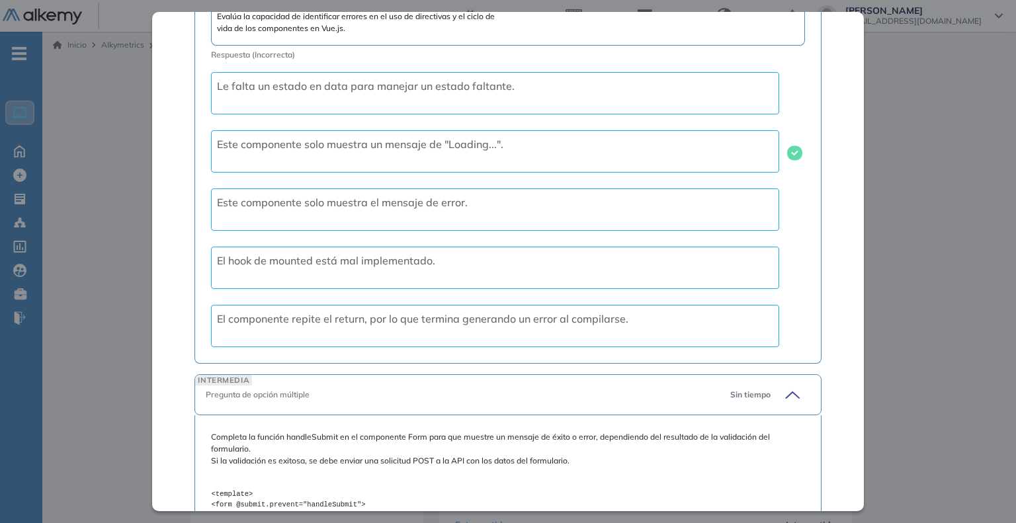
scroll to position [2298, 0]
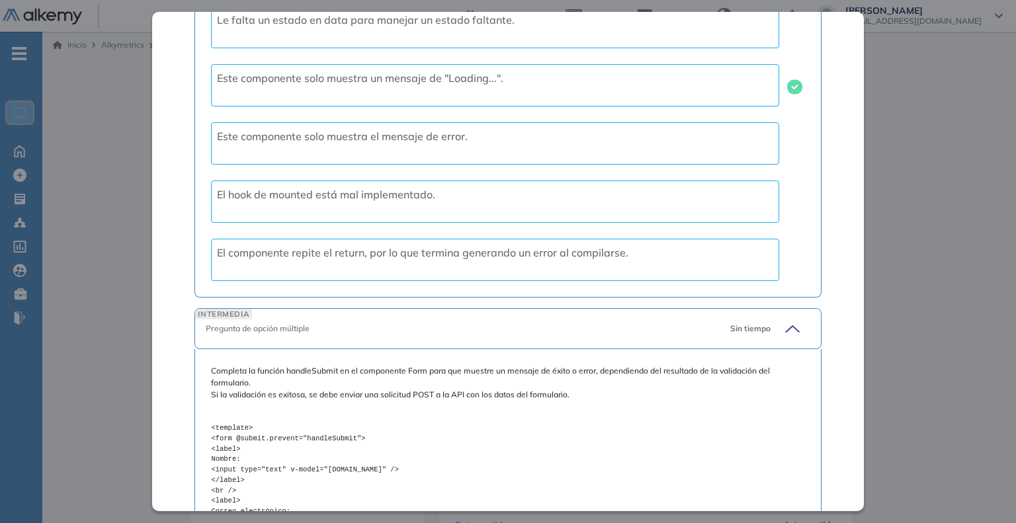
click at [782, 336] on div "INTERMEDIA Pregunta de opción múltiple Sin tiempo" at bounding box center [508, 328] width 627 height 41
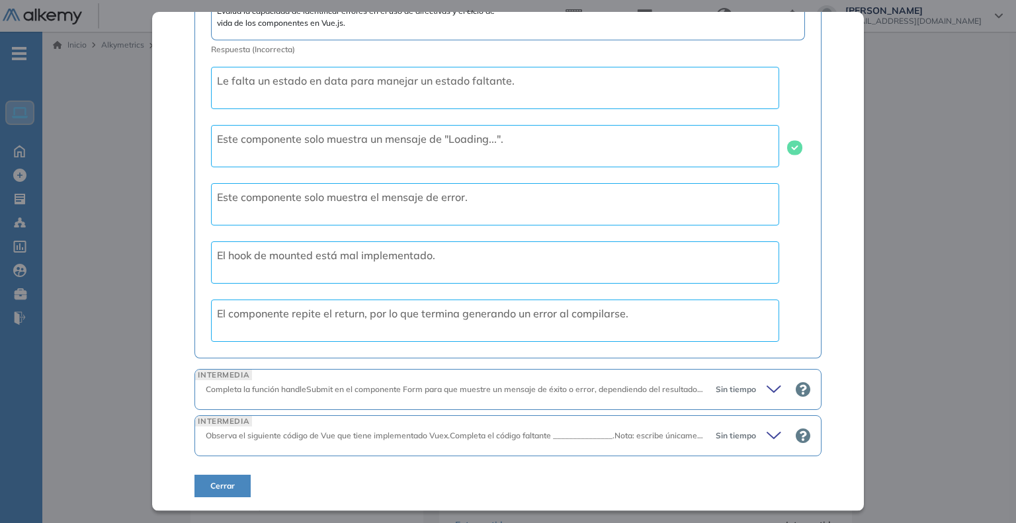
scroll to position [2232, 0]
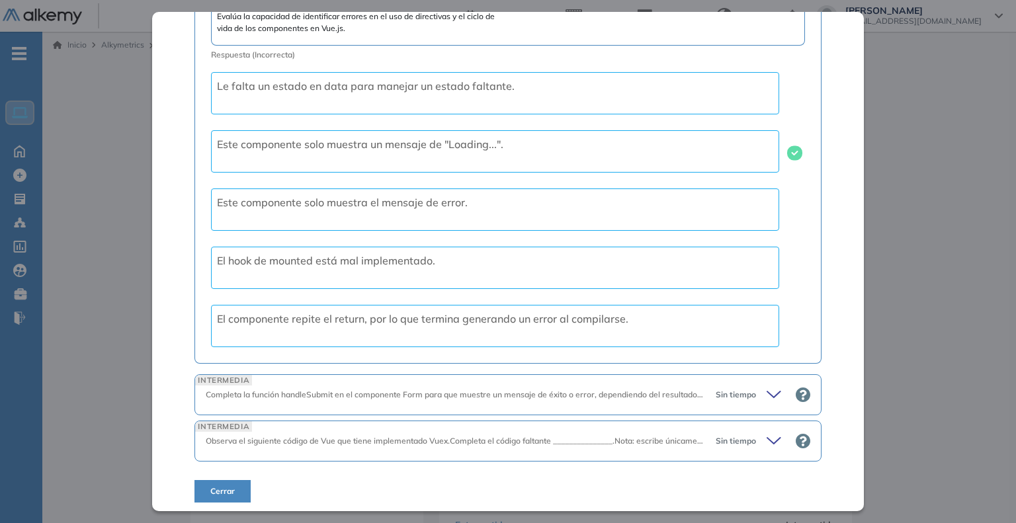
click at [772, 388] on icon at bounding box center [776, 395] width 19 height 19
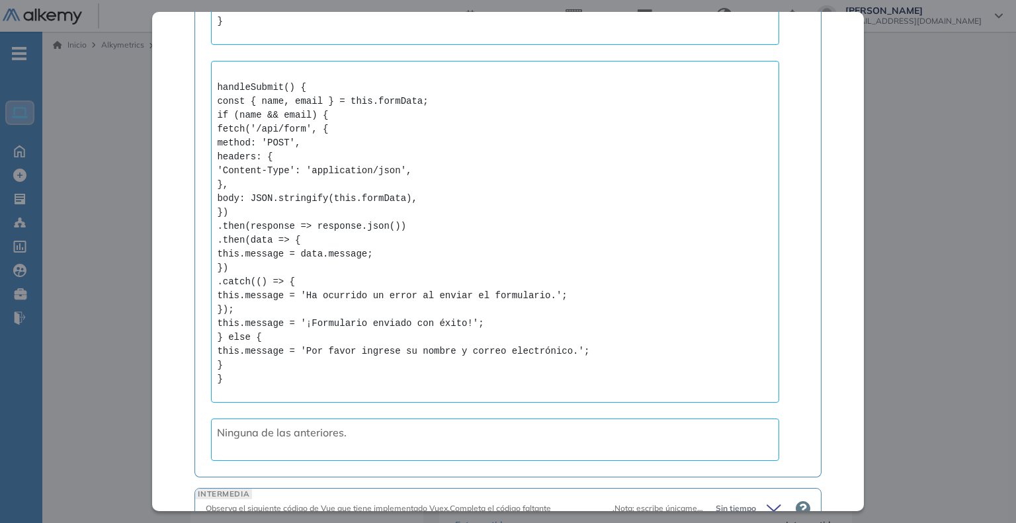
scroll to position [3836, 0]
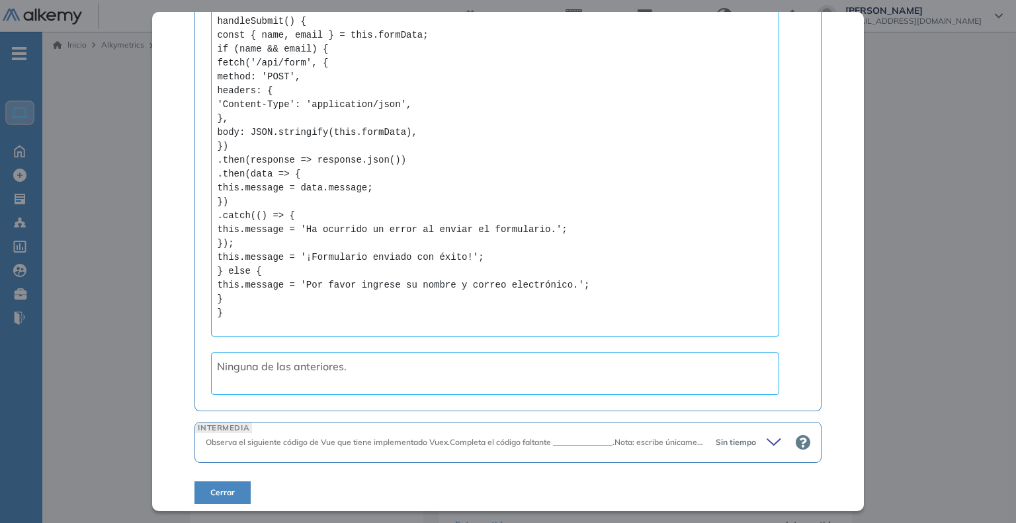
click at [762, 448] on div "INTERMEDIA Observa el siguiente código de Vue que tiene implementado Vuex.Compl…" at bounding box center [508, 442] width 627 height 41
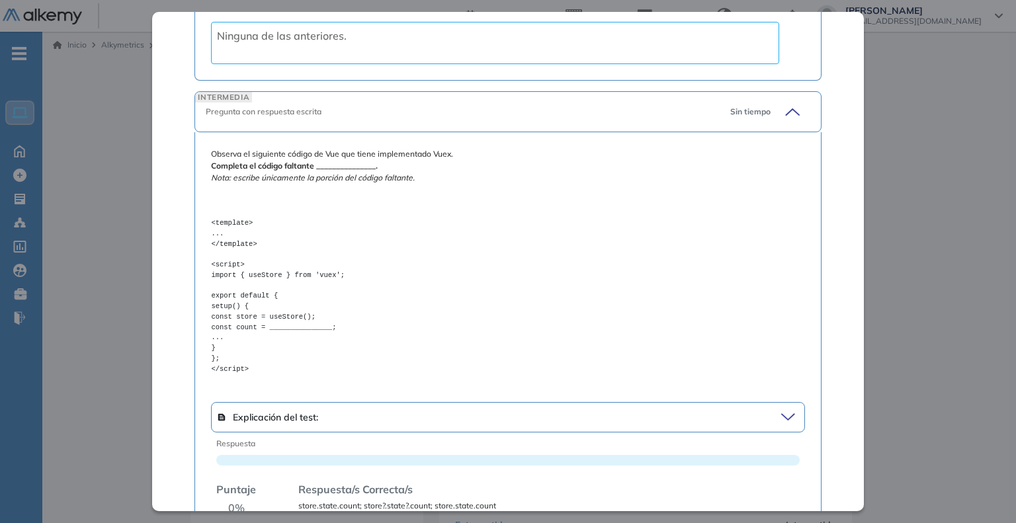
scroll to position [4264, 0]
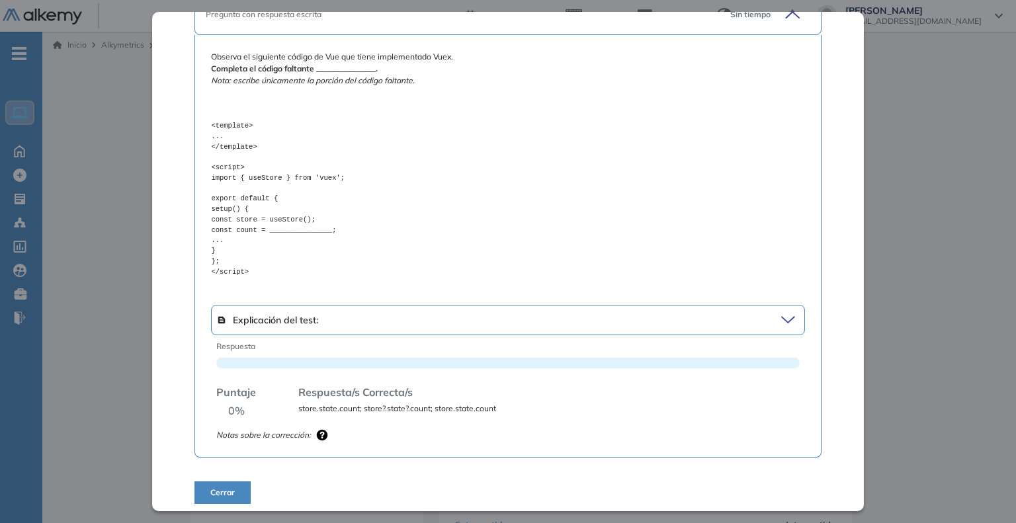
click at [783, 311] on icon at bounding box center [791, 320] width 18 height 19
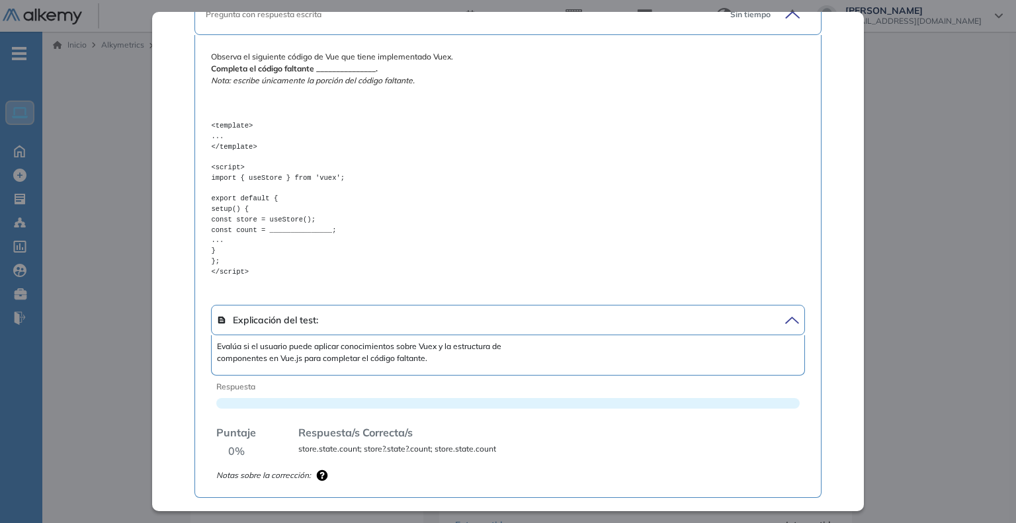
click at [783, 311] on icon at bounding box center [791, 320] width 18 height 19
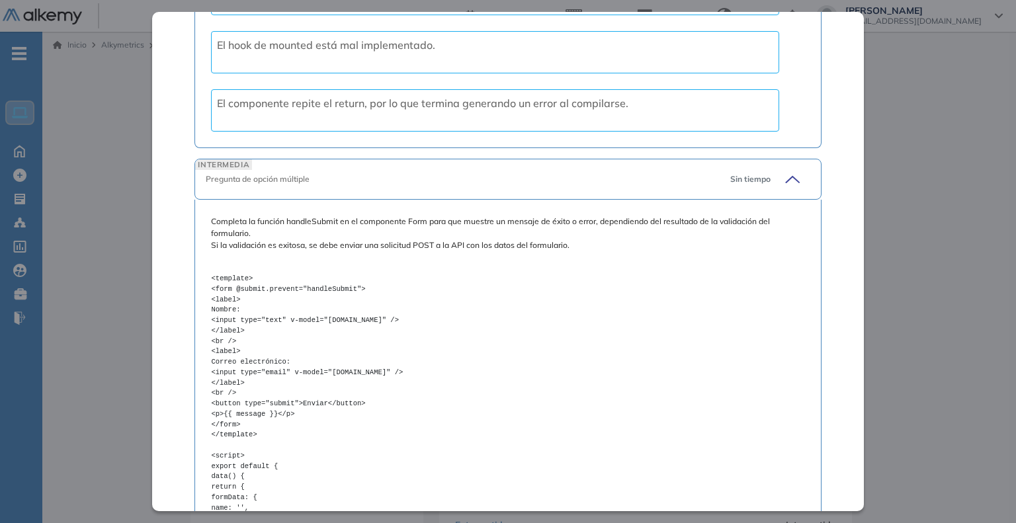
scroll to position [2345, 0]
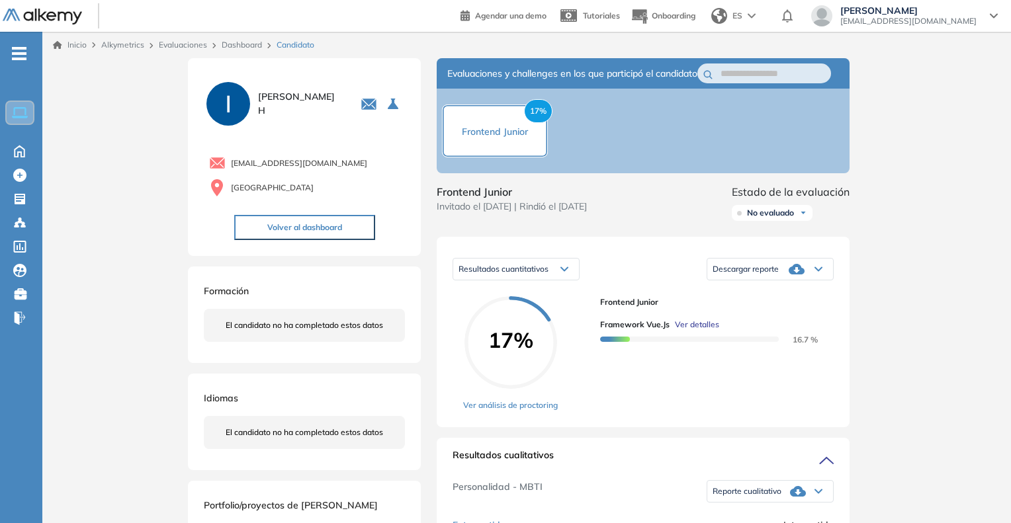
click at [64, 198] on span "Evaluaciones" at bounding box center [111, 202] width 111 height 15
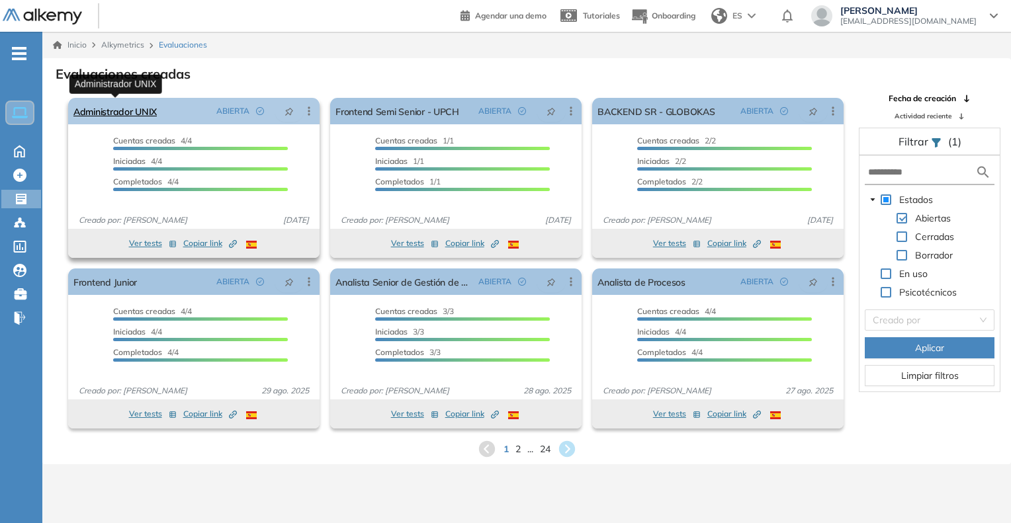
click at [130, 118] on link "Administrador UNIX" at bounding box center [114, 111] width 83 height 26
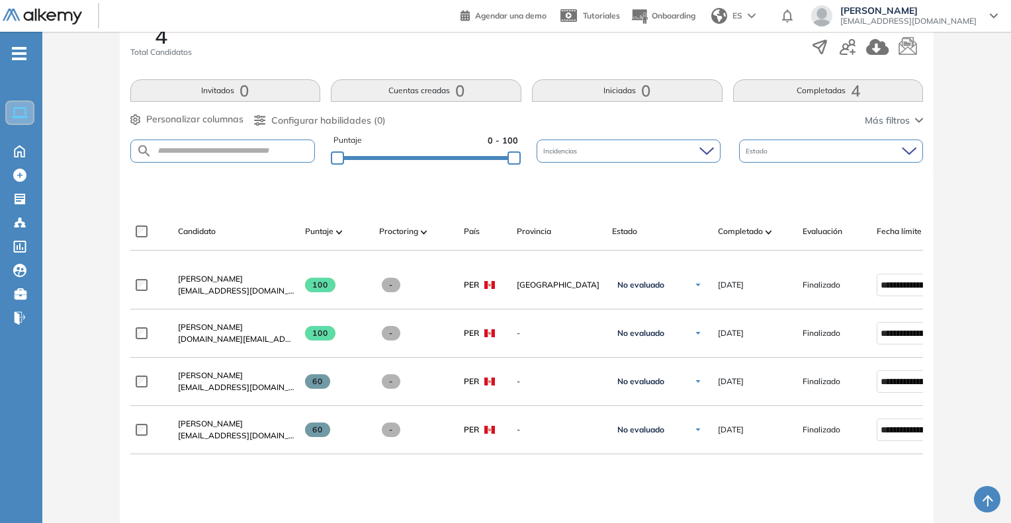
scroll to position [265, 0]
